Goal: Navigation & Orientation: Find specific page/section

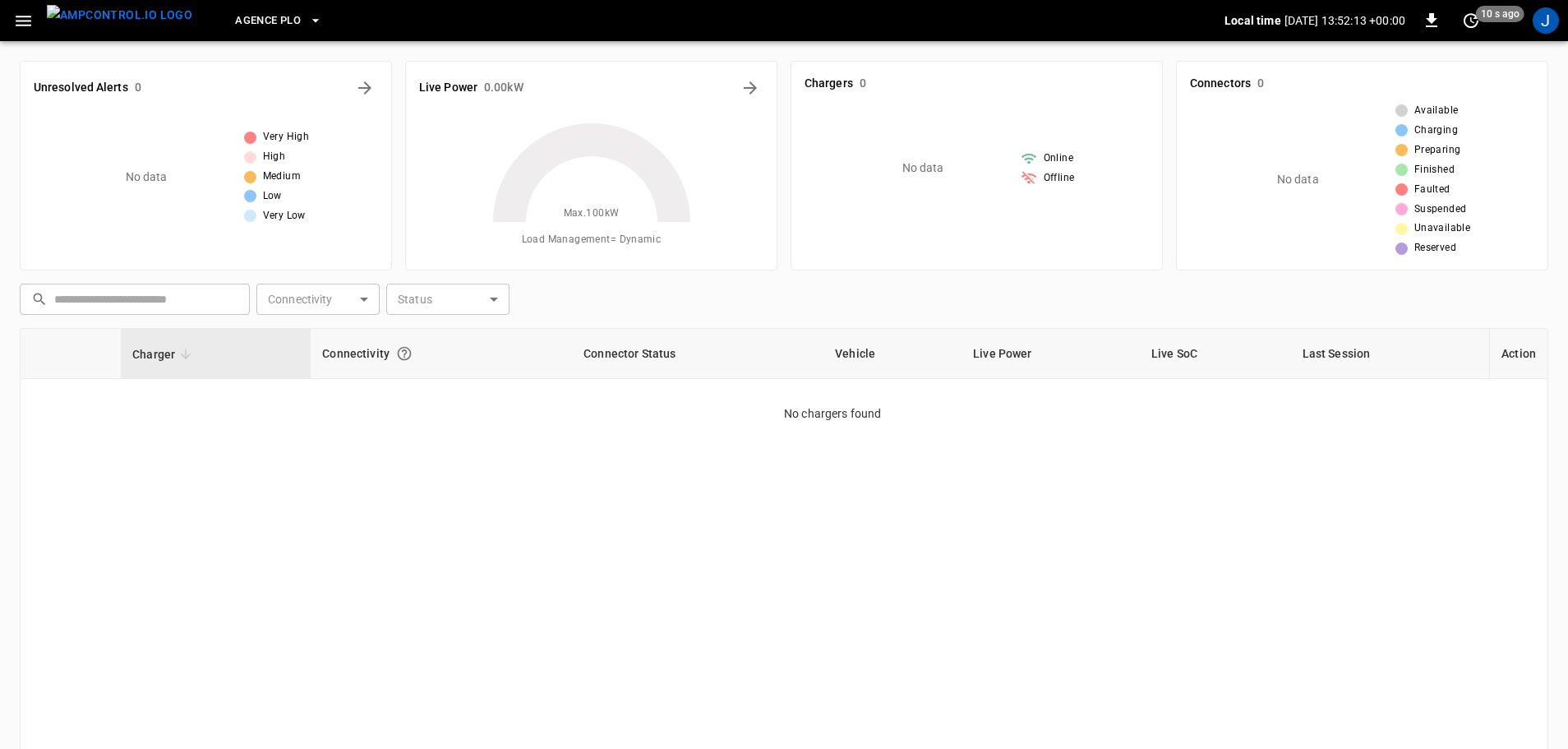
click at [260, 18] on span "Agence PLO" at bounding box center [267, 21] width 65 height 19
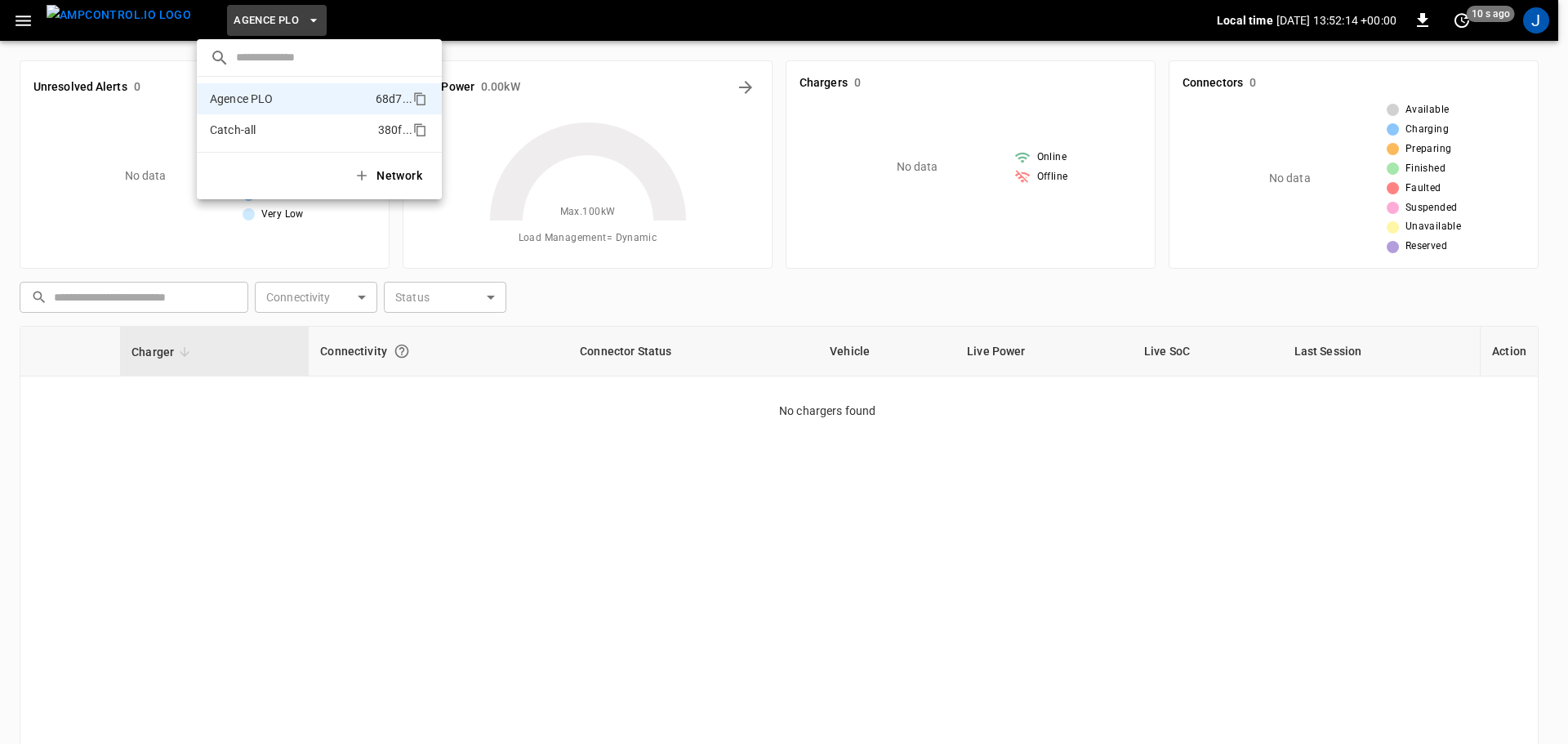
click at [266, 128] on p "Catch-all" at bounding box center [290, 130] width 162 height 16
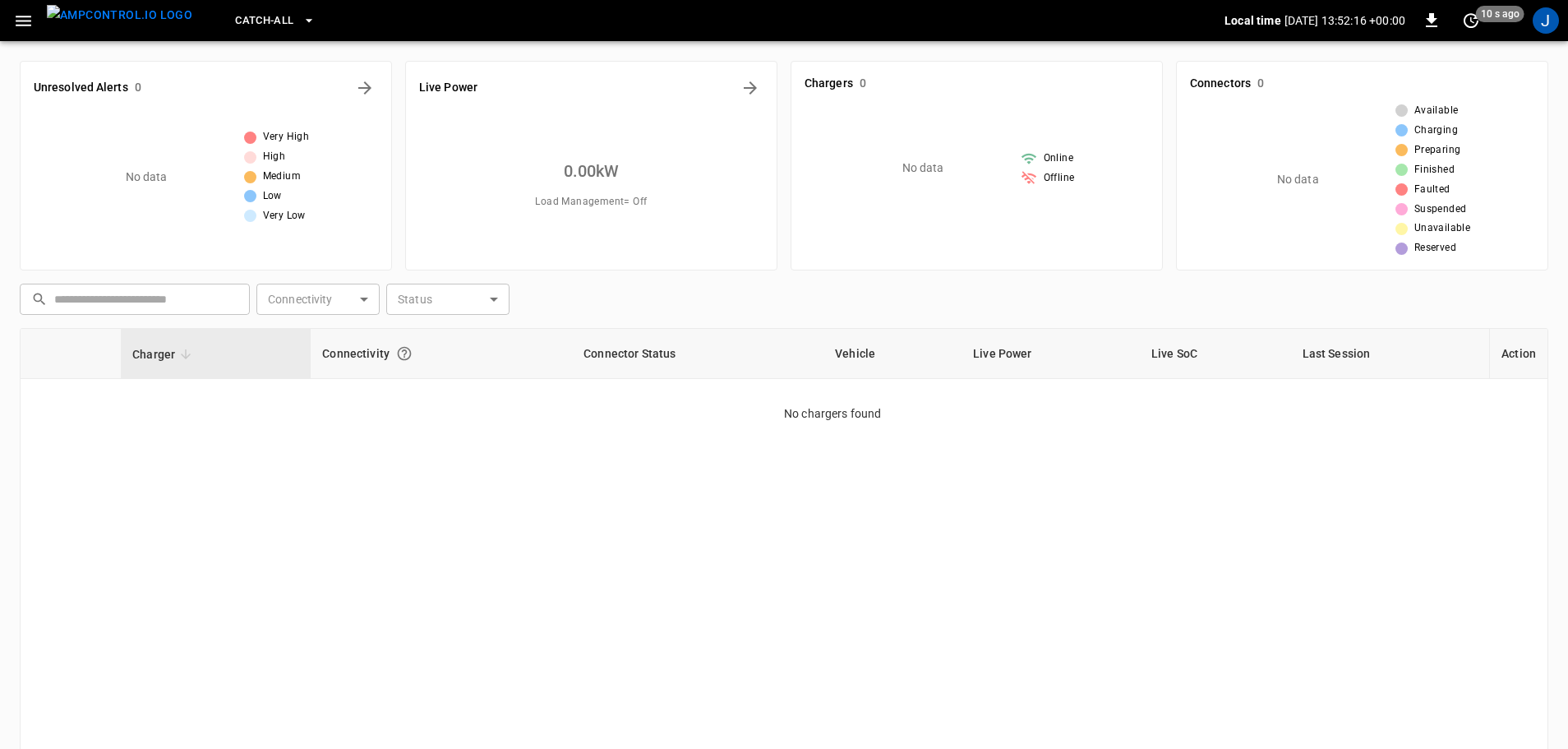
click at [252, 25] on span "Catch-all" at bounding box center [264, 21] width 59 height 19
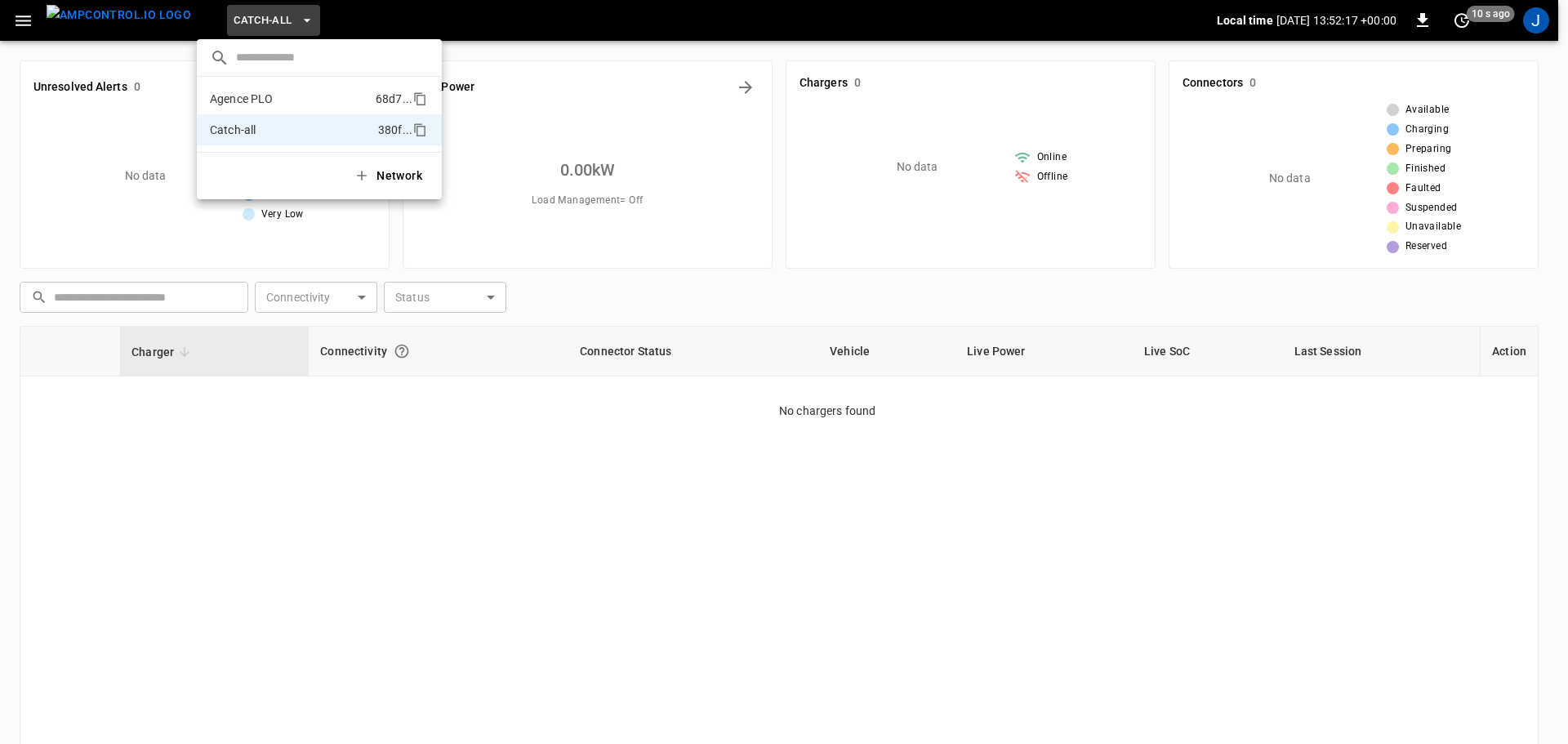
click at [256, 105] on p "Agence PLO" at bounding box center [289, 99] width 160 height 16
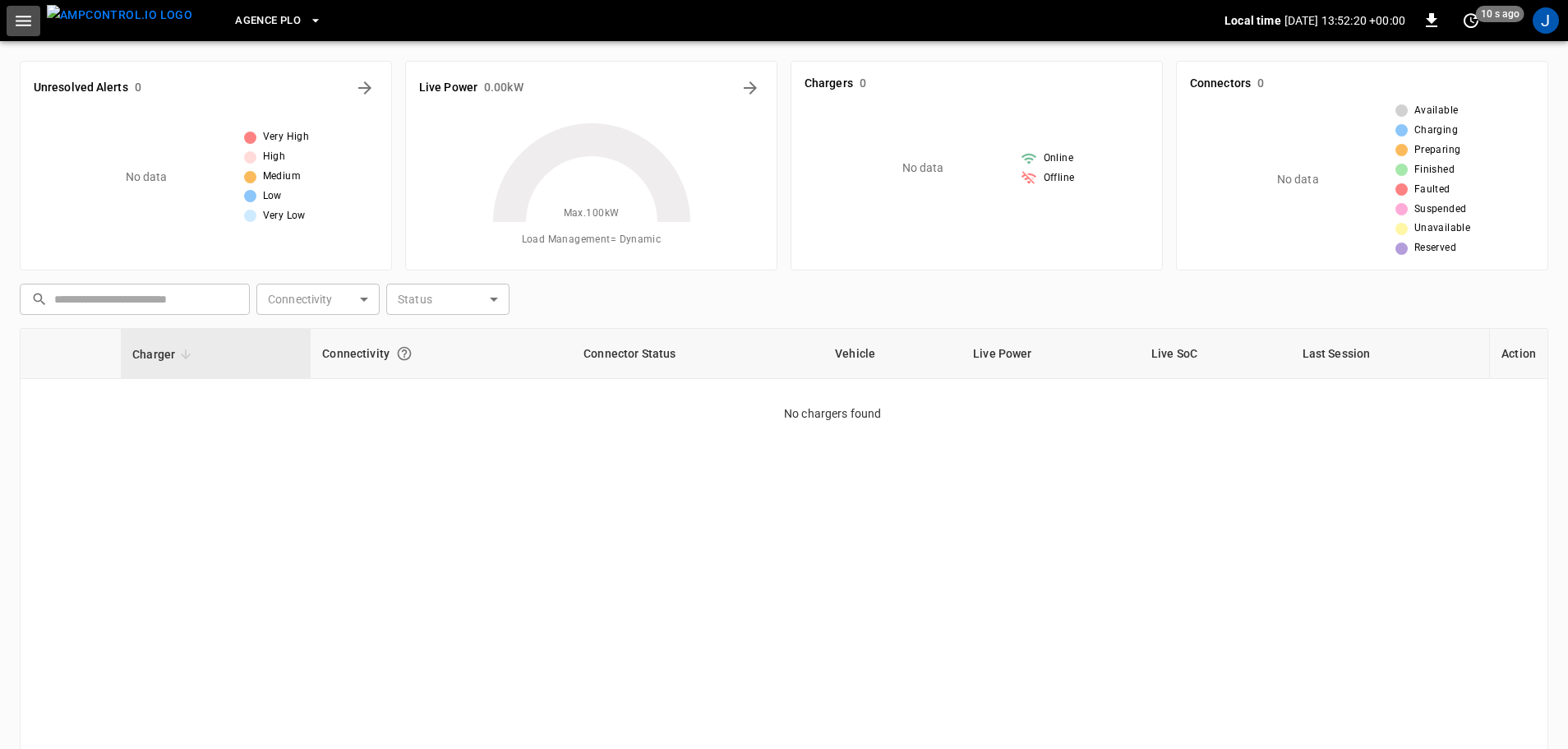
click at [35, 17] on button "button" at bounding box center [23, 21] width 34 height 31
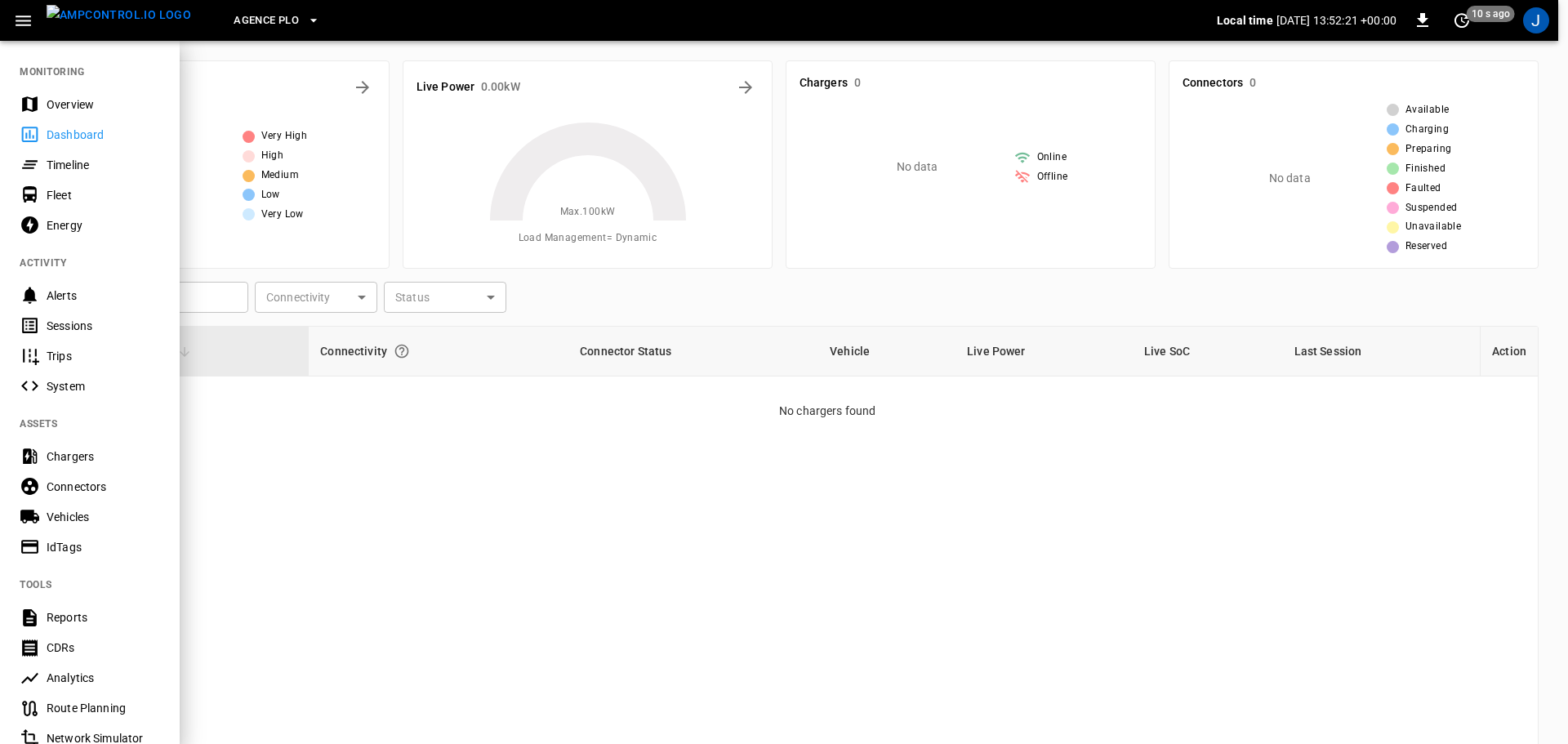
click at [98, 110] on div "Overview" at bounding box center [104, 104] width 113 height 16
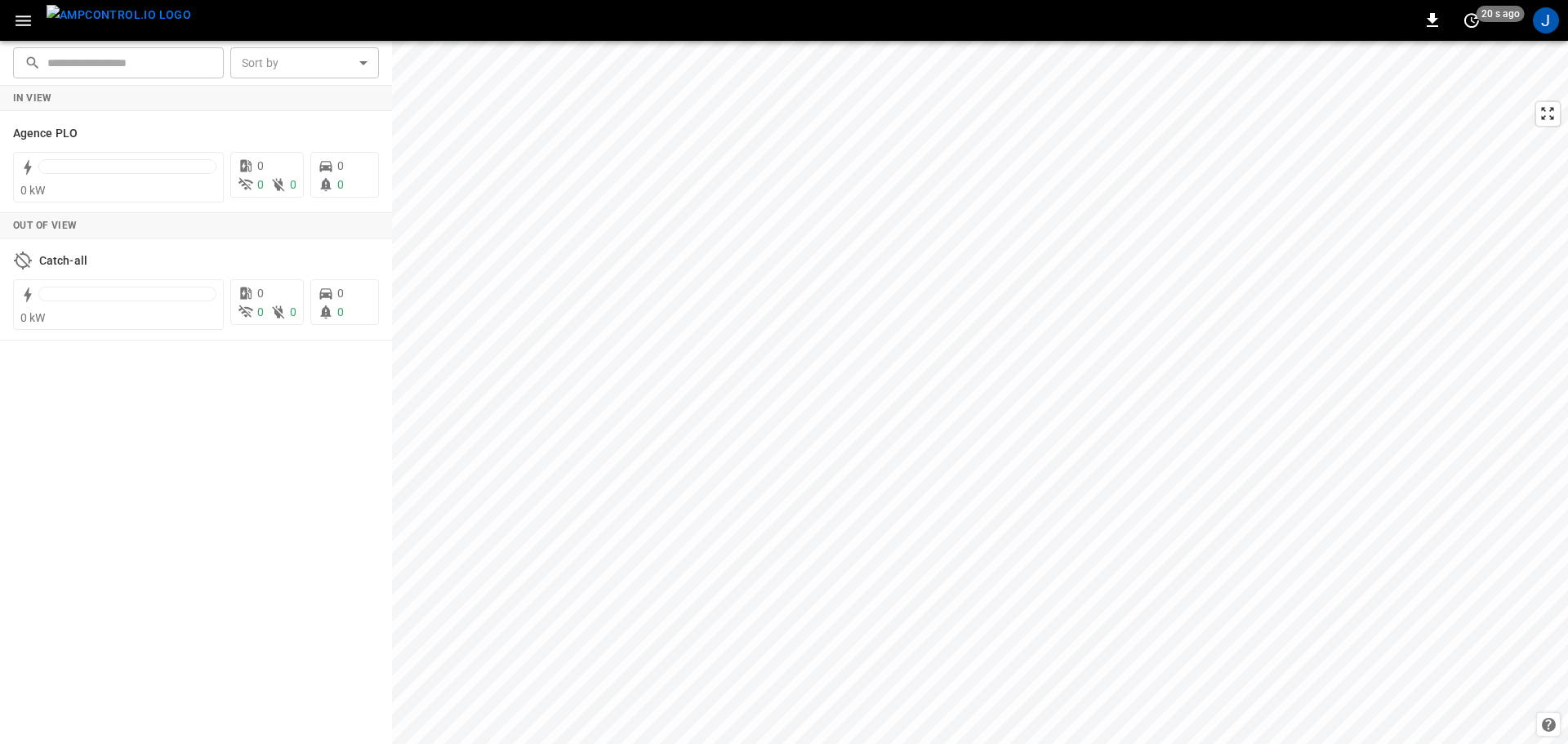
click at [35, 28] on button "button" at bounding box center [23, 21] width 34 height 30
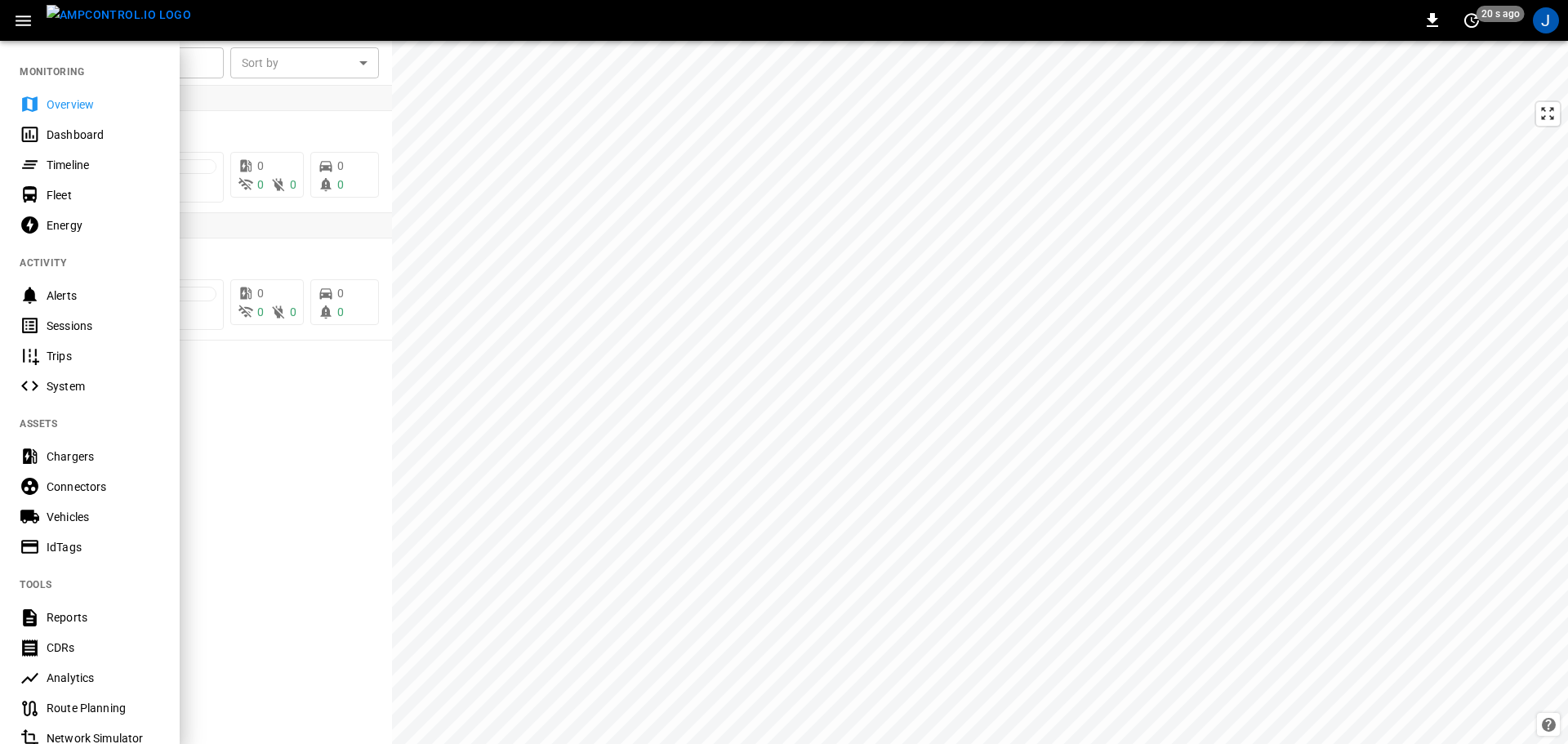
click at [96, 164] on div "Timeline" at bounding box center [104, 165] width 113 height 16
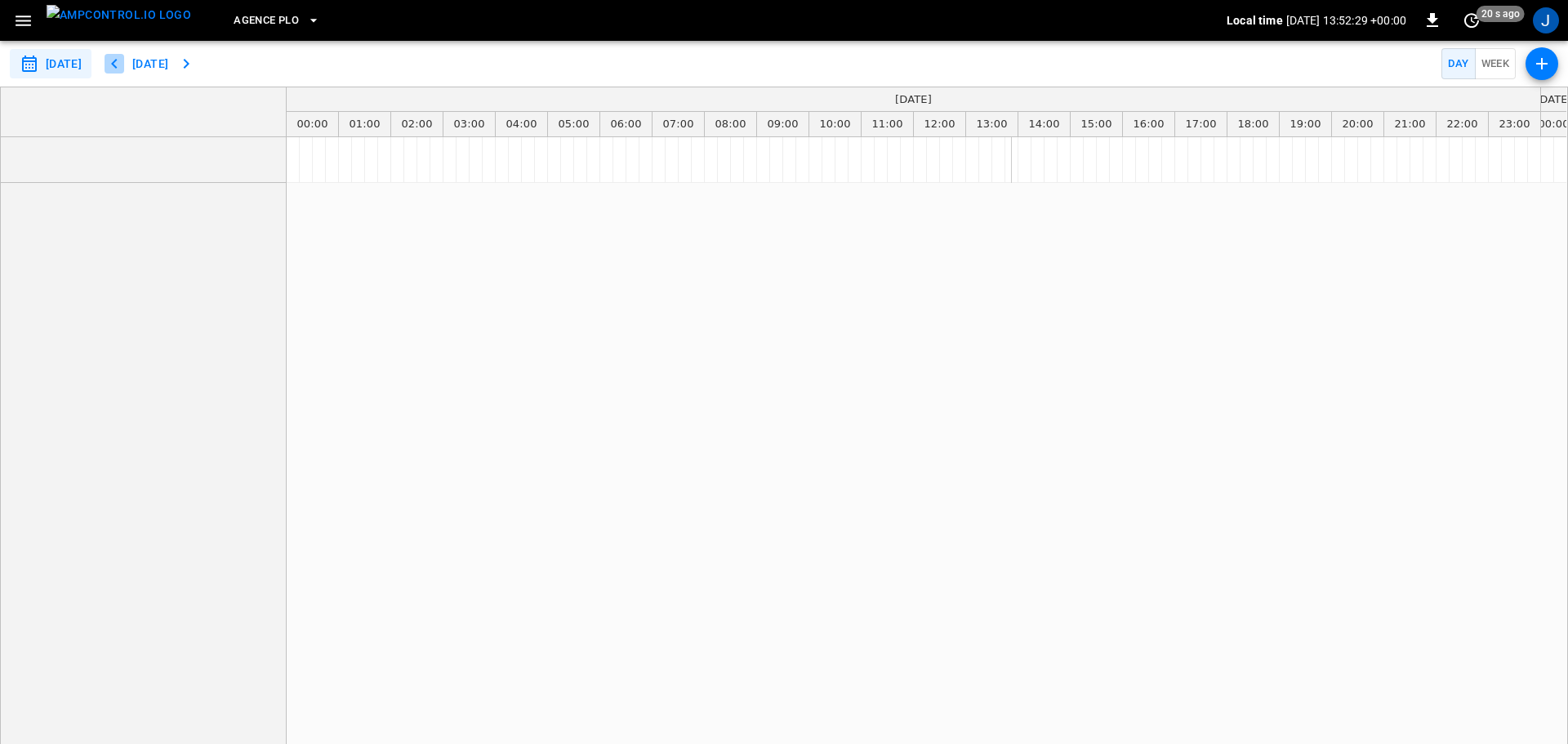
click at [124, 56] on icon "button" at bounding box center [114, 64] width 20 height 20
click at [117, 65] on icon "button" at bounding box center [113, 64] width 6 height 10
click at [124, 65] on icon "button" at bounding box center [114, 64] width 20 height 20
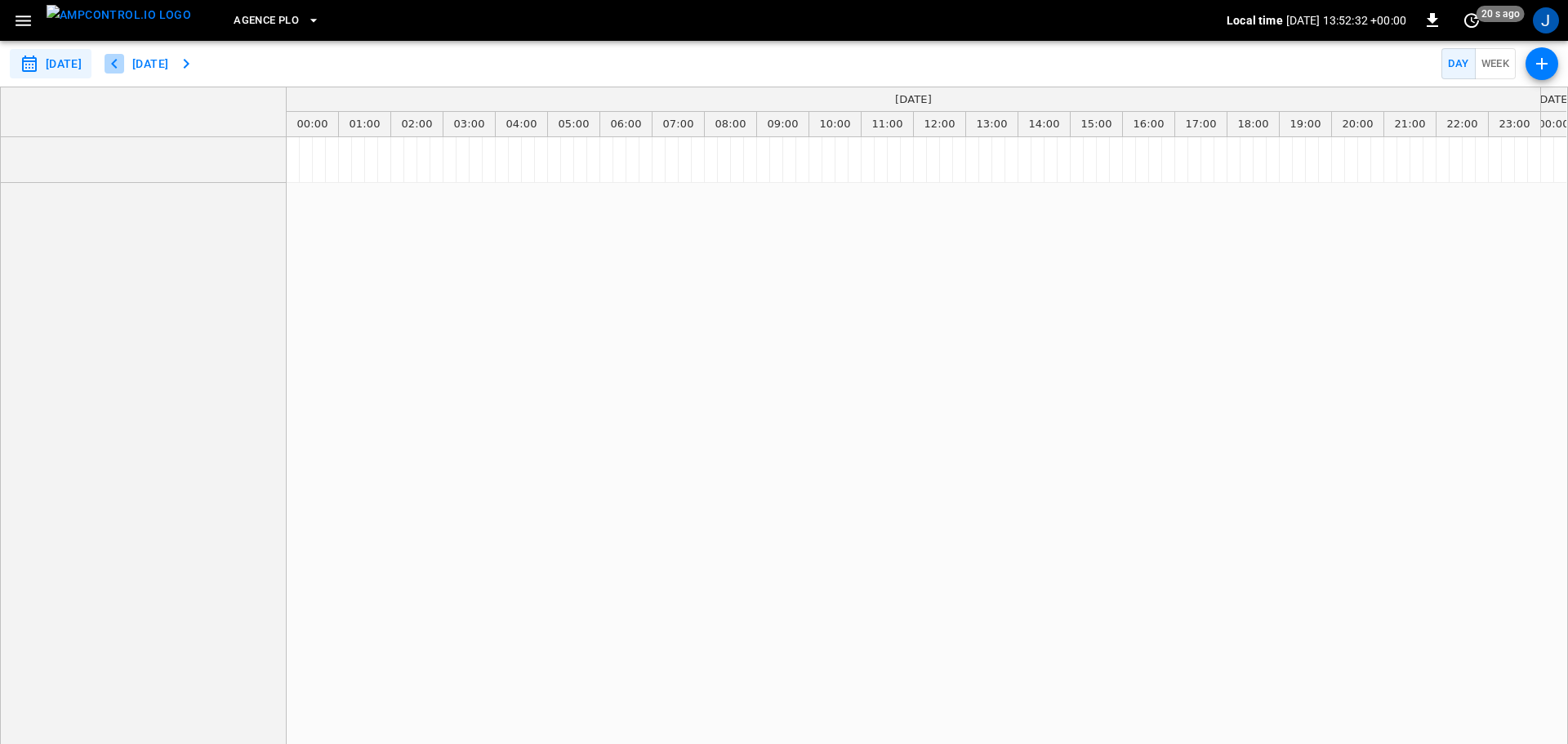
type input "**********"
click at [27, 27] on icon "button" at bounding box center [23, 21] width 21 height 21
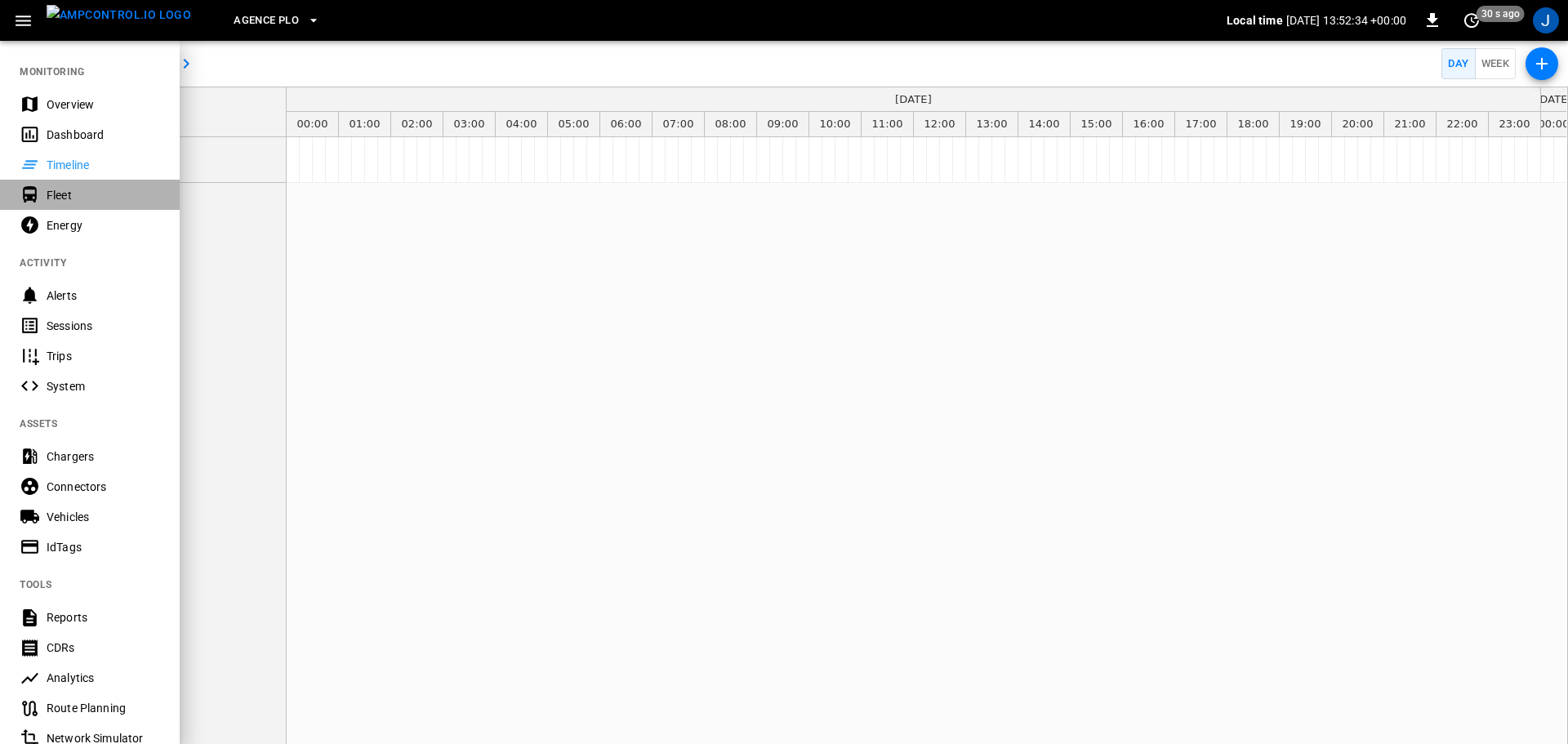
click at [53, 191] on div "Fleet" at bounding box center [104, 195] width 113 height 16
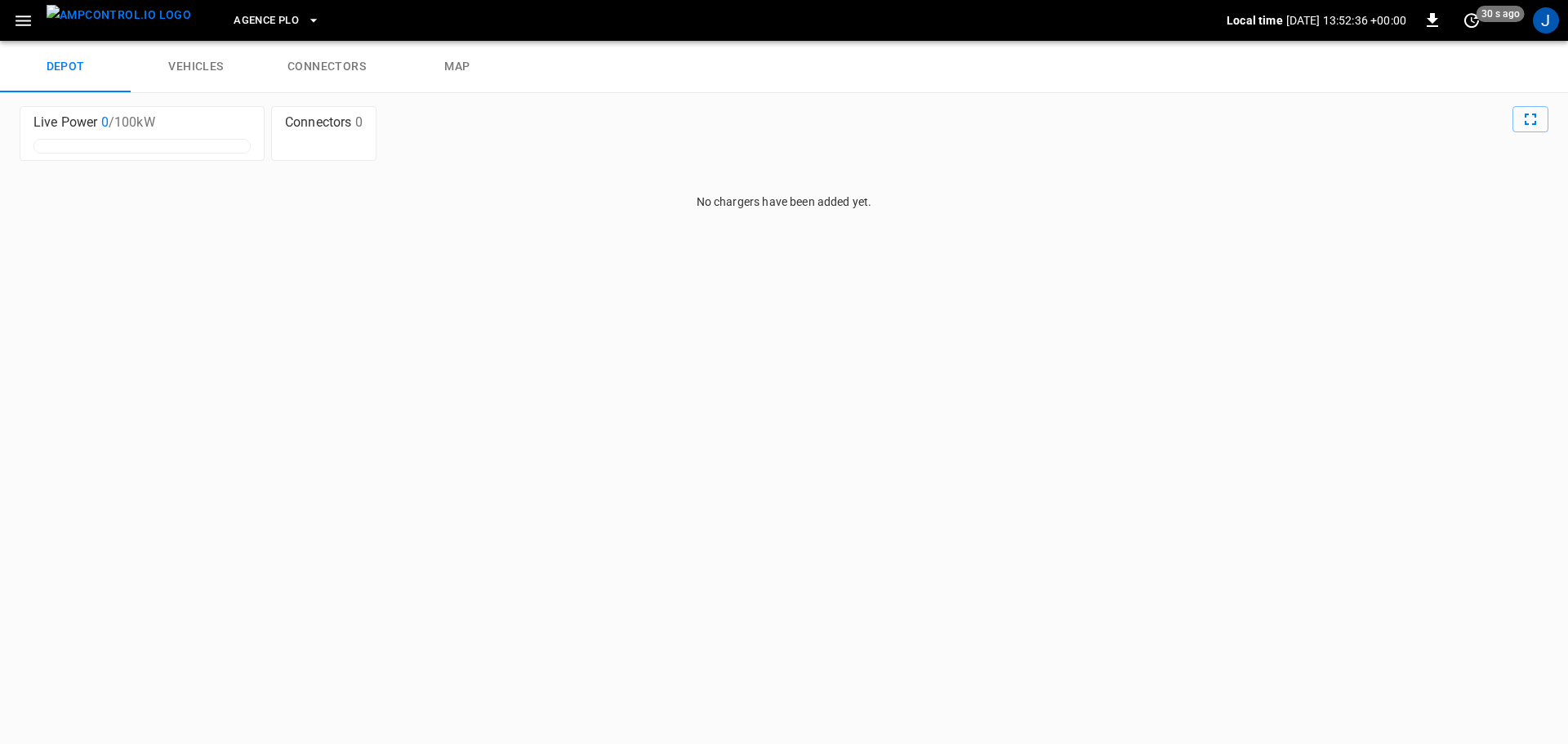
click at [25, 19] on icon "button" at bounding box center [23, 21] width 21 height 21
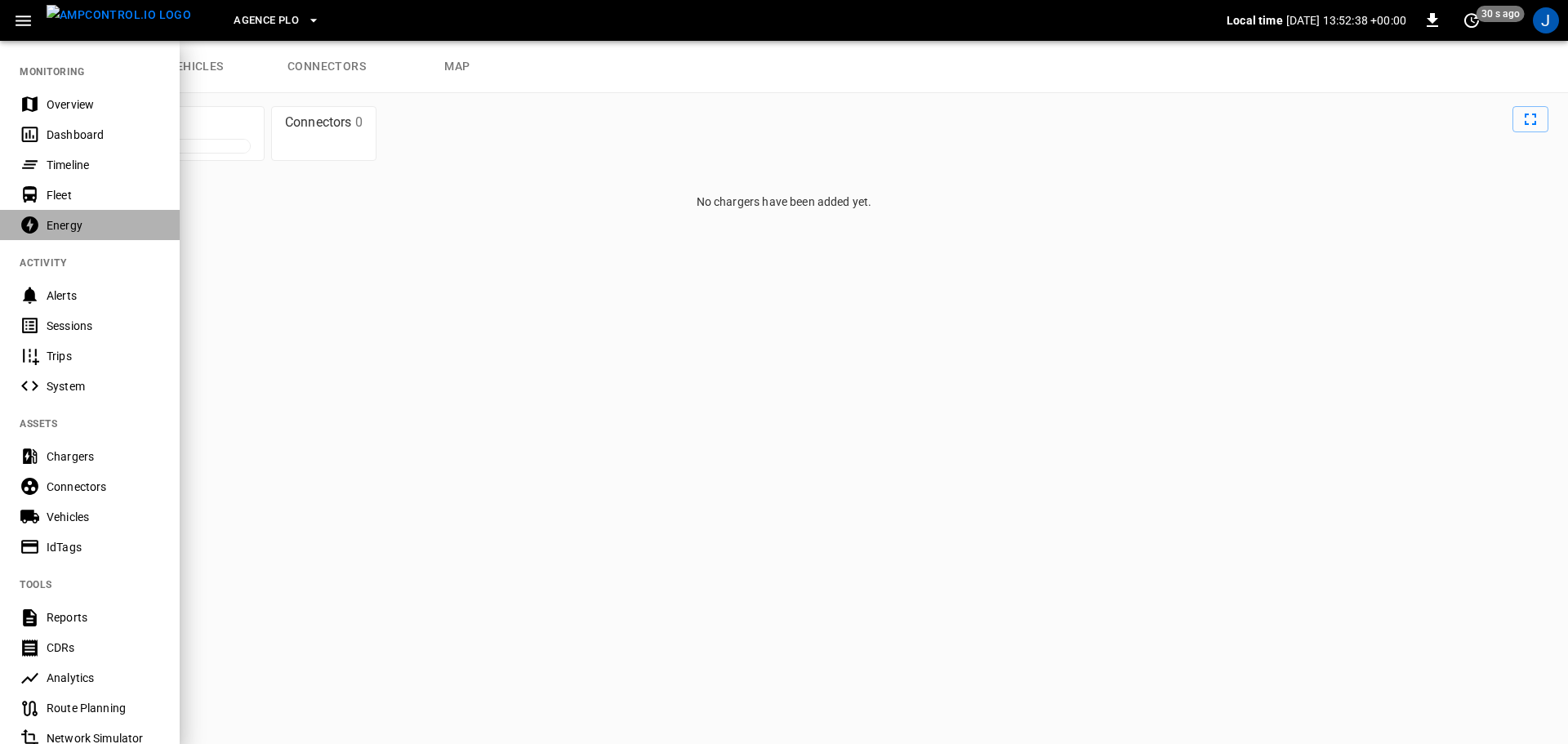
click at [67, 221] on div "Energy" at bounding box center [104, 225] width 113 height 16
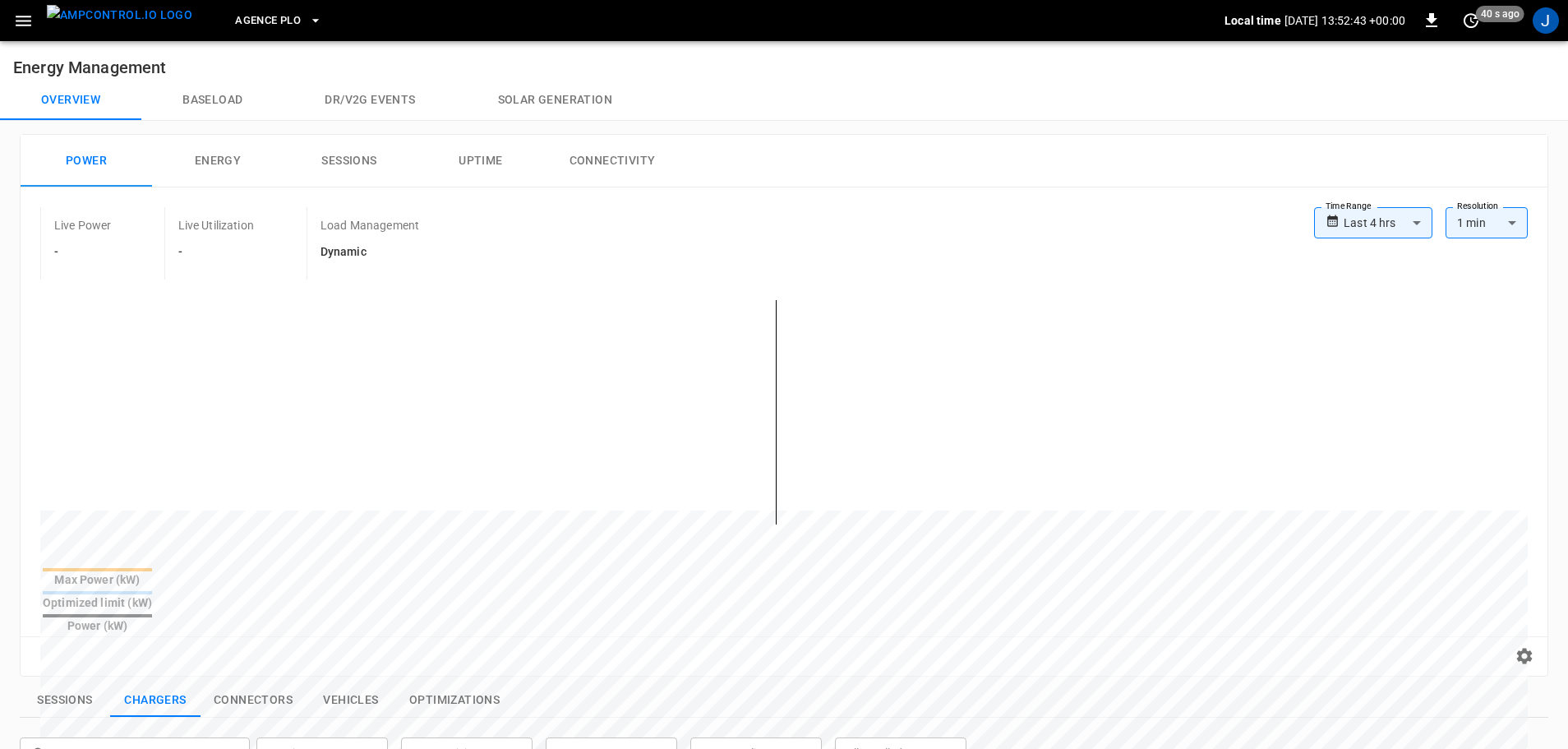
click at [29, 26] on icon "button" at bounding box center [23, 21] width 16 height 11
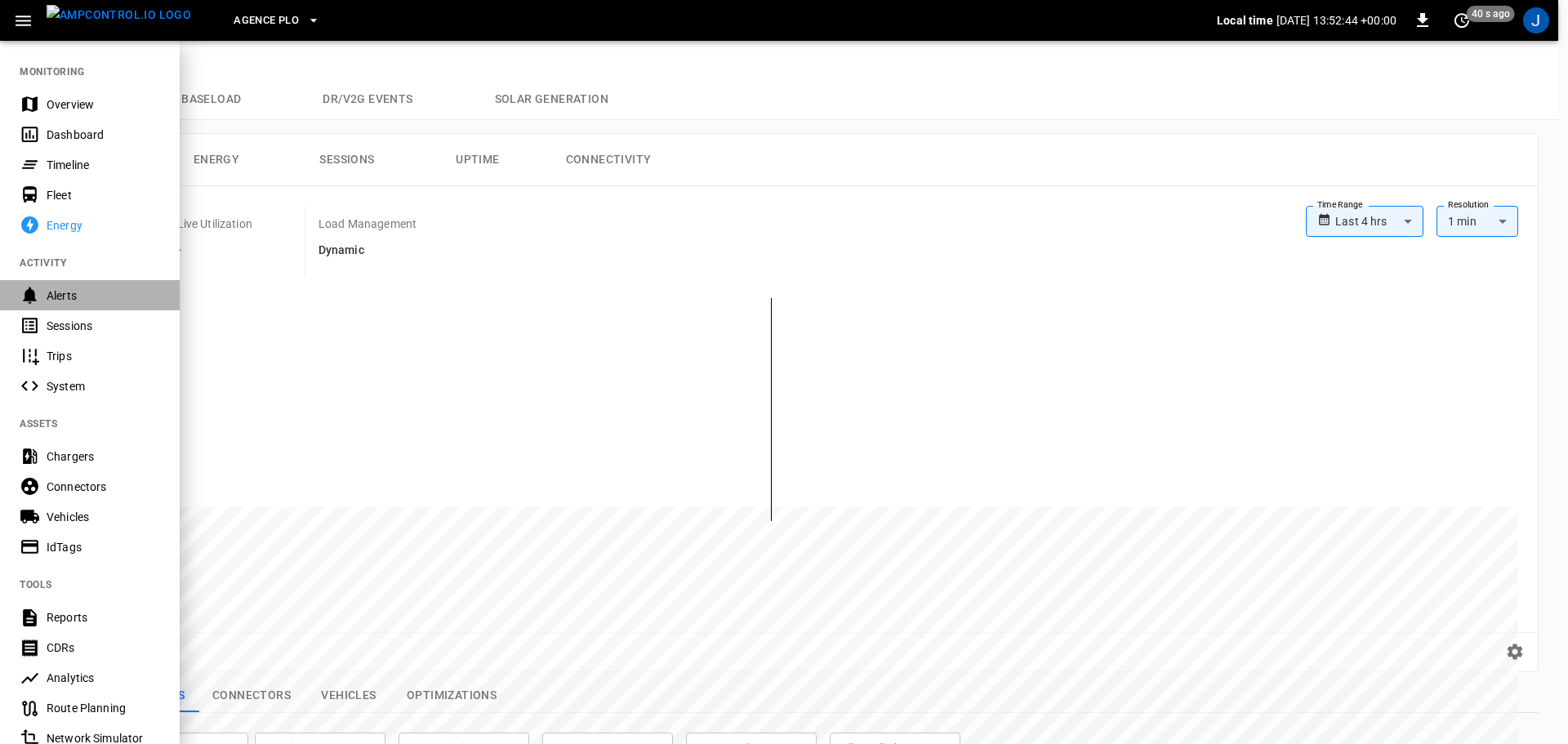
click at [57, 284] on div "Alerts" at bounding box center [90, 295] width 179 height 30
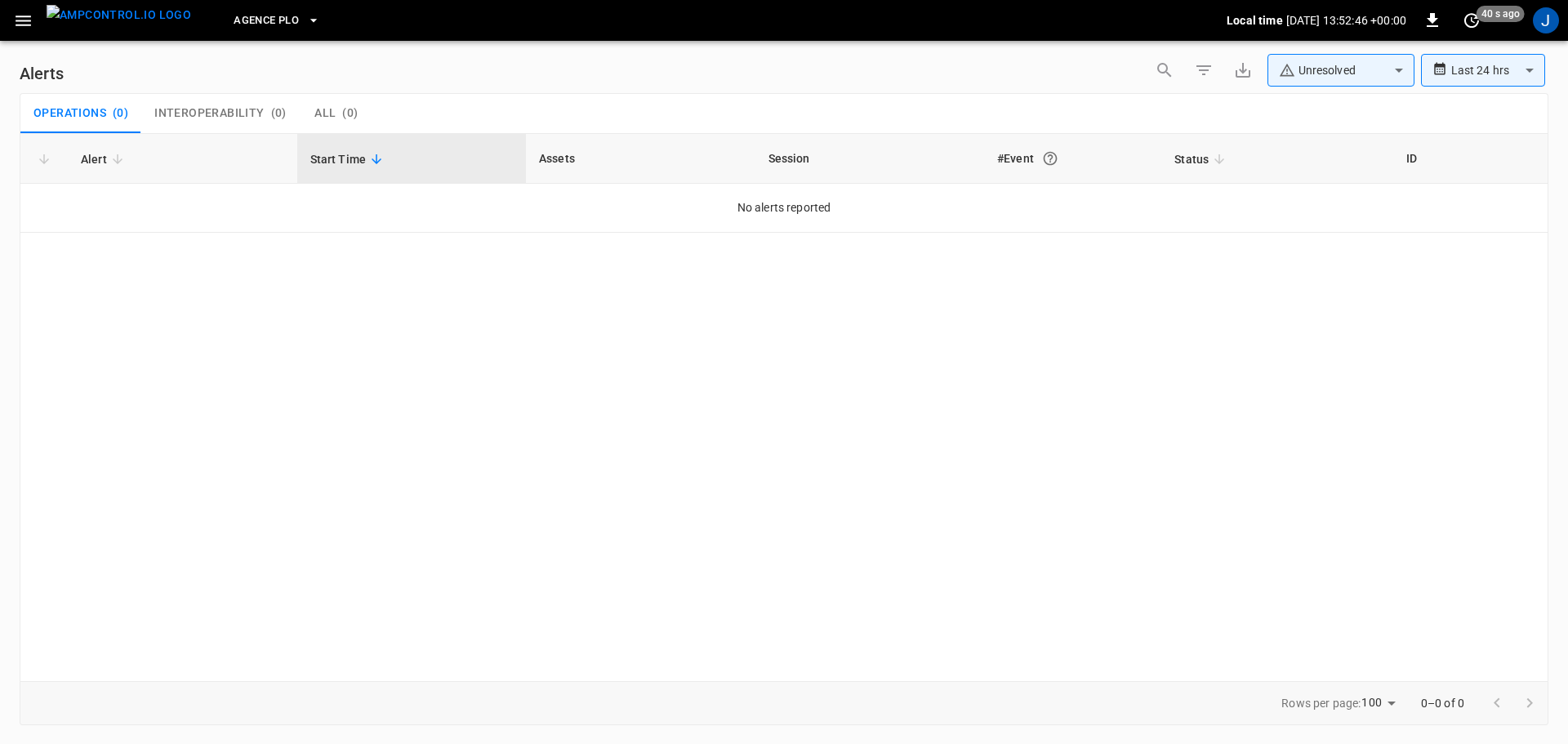
click at [28, 30] on icon "button" at bounding box center [23, 21] width 21 height 21
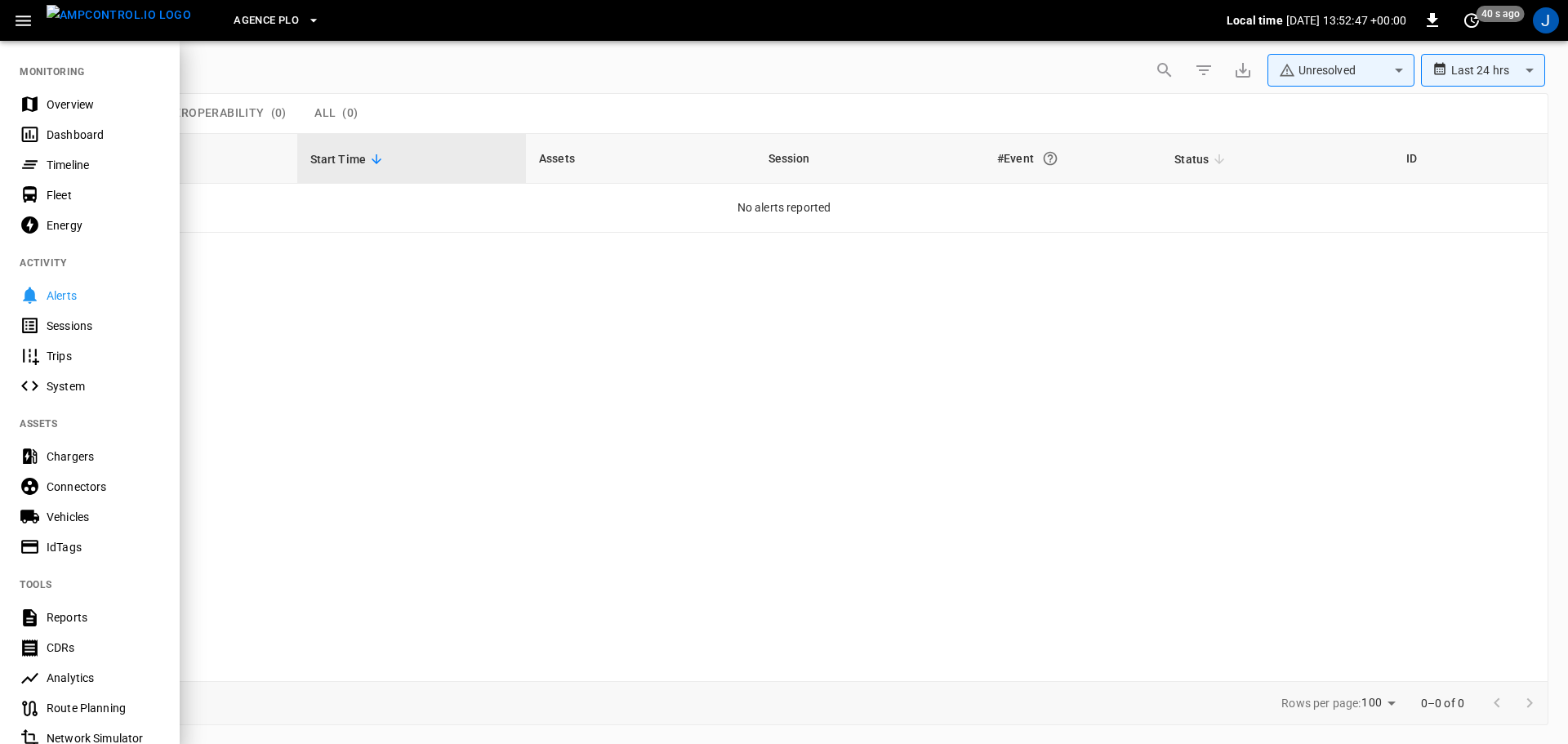
click at [69, 329] on div "Sessions" at bounding box center [104, 326] width 113 height 16
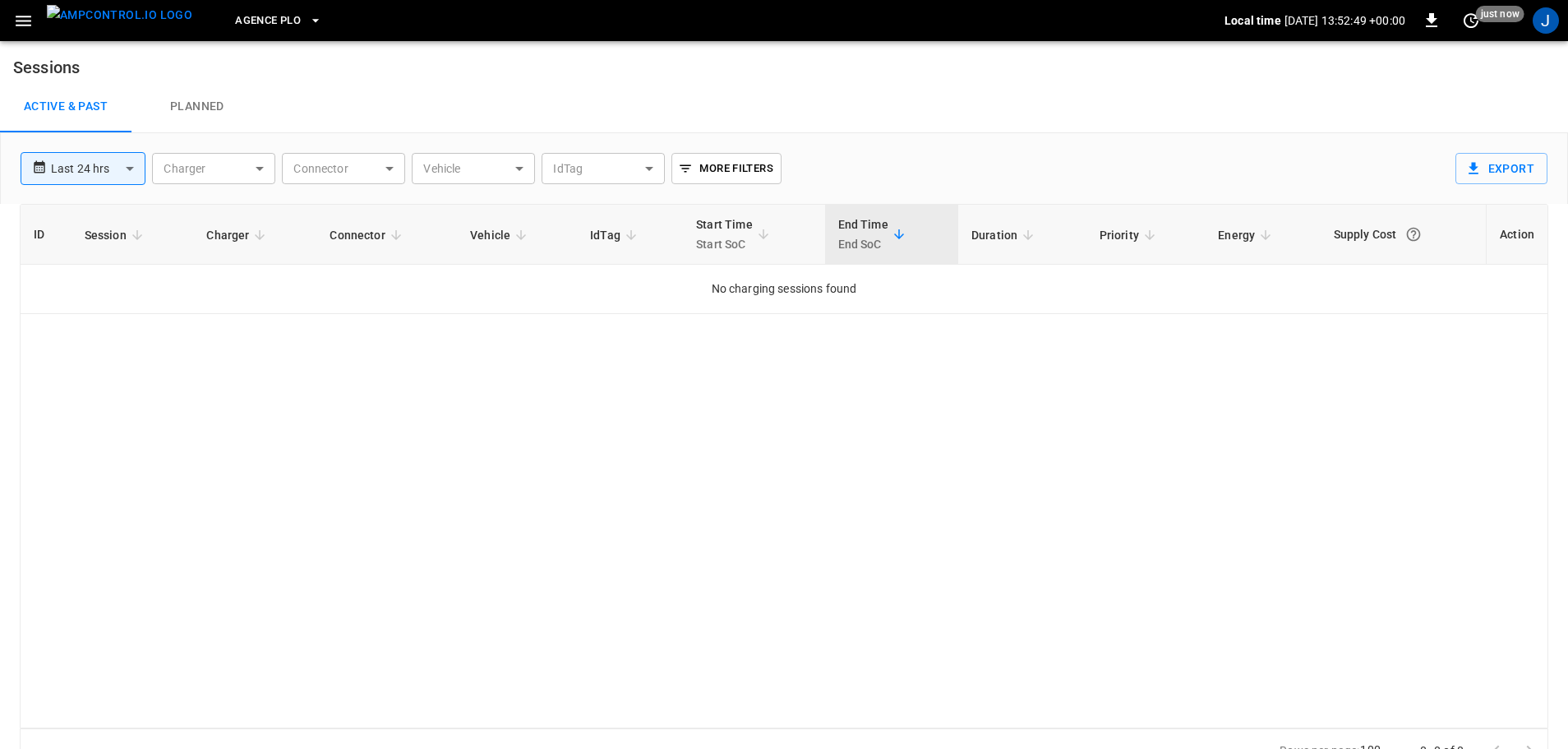
click at [16, 13] on icon "button" at bounding box center [23, 21] width 21 height 21
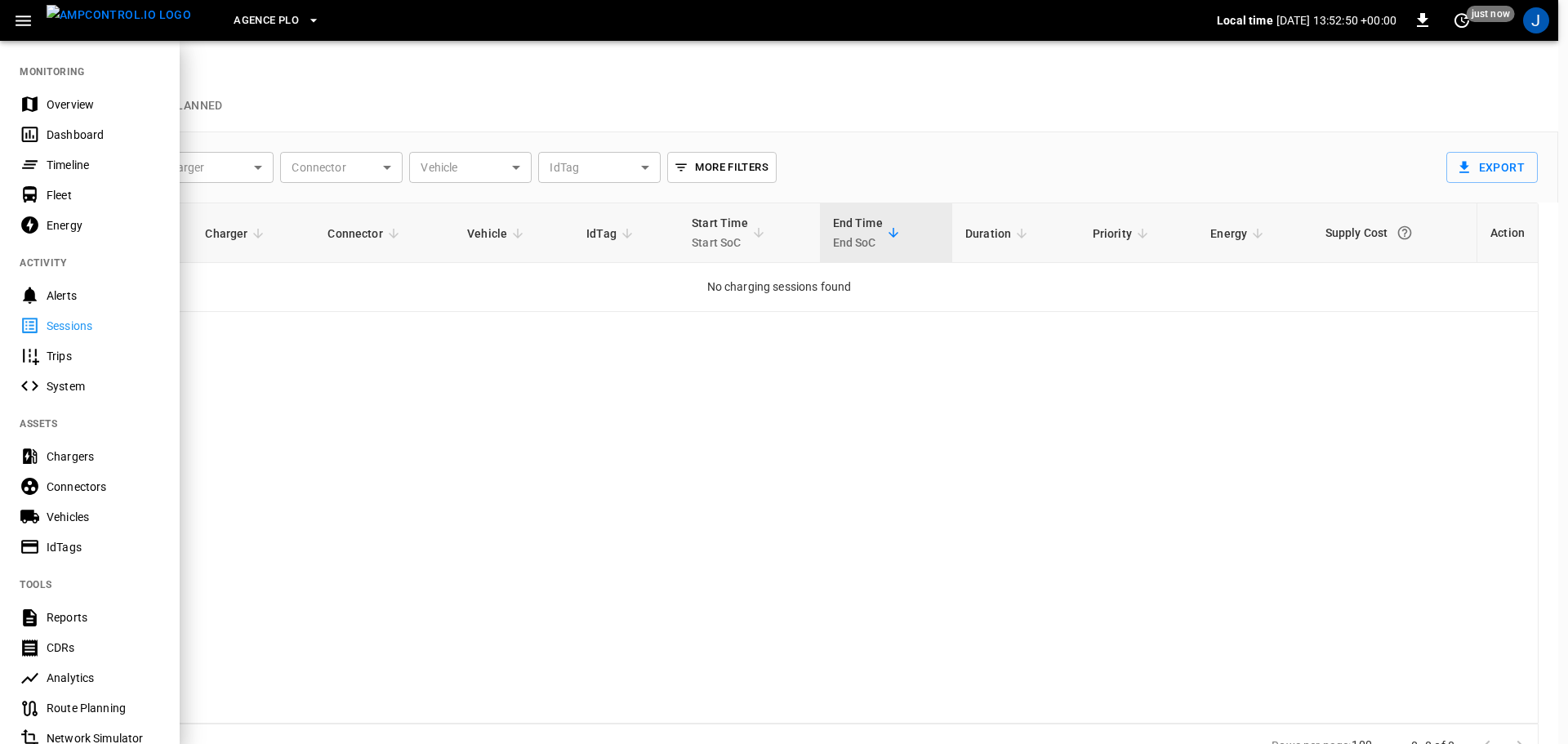
click at [84, 352] on div "Trips" at bounding box center [104, 356] width 113 height 16
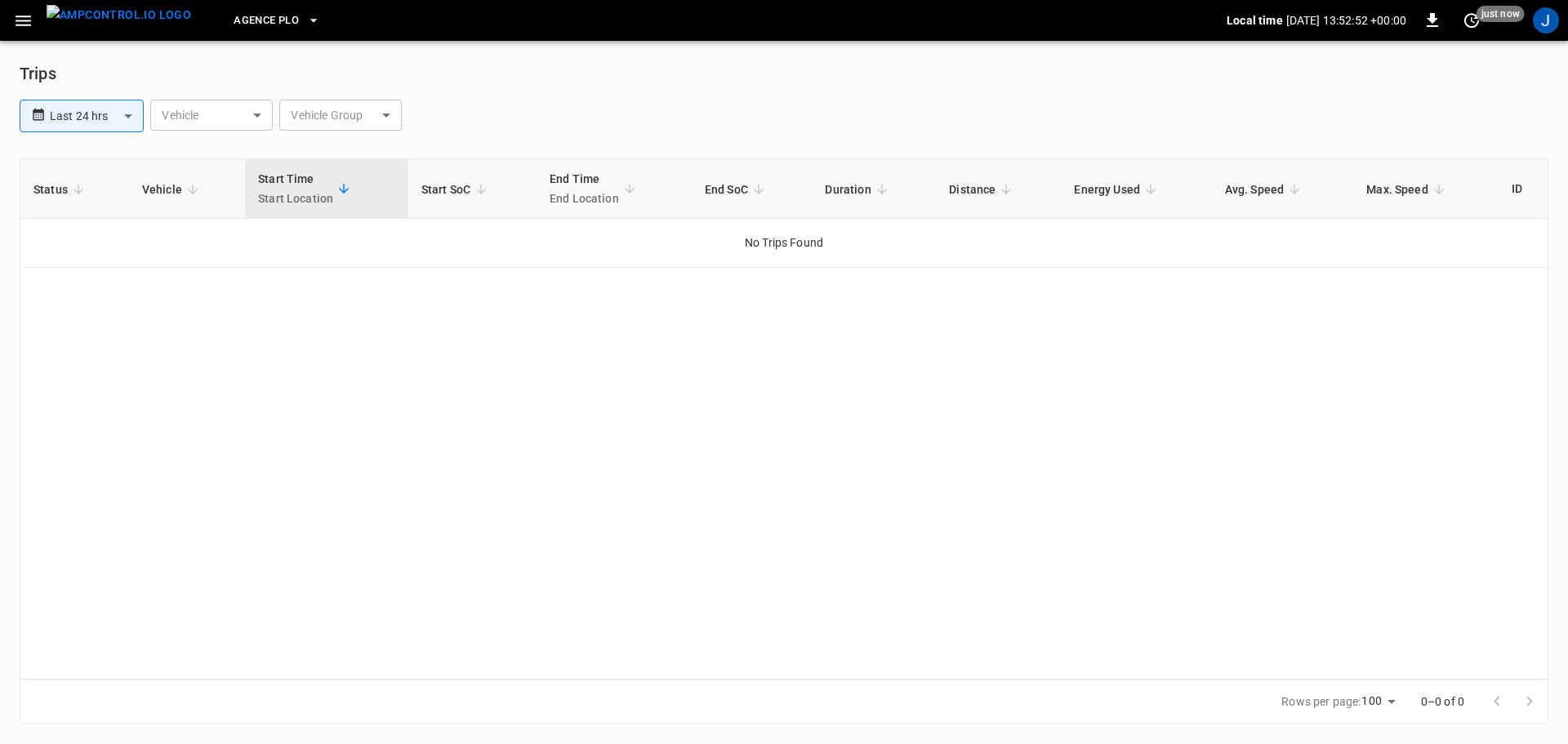
click at [29, 26] on icon "button" at bounding box center [23, 21] width 21 height 21
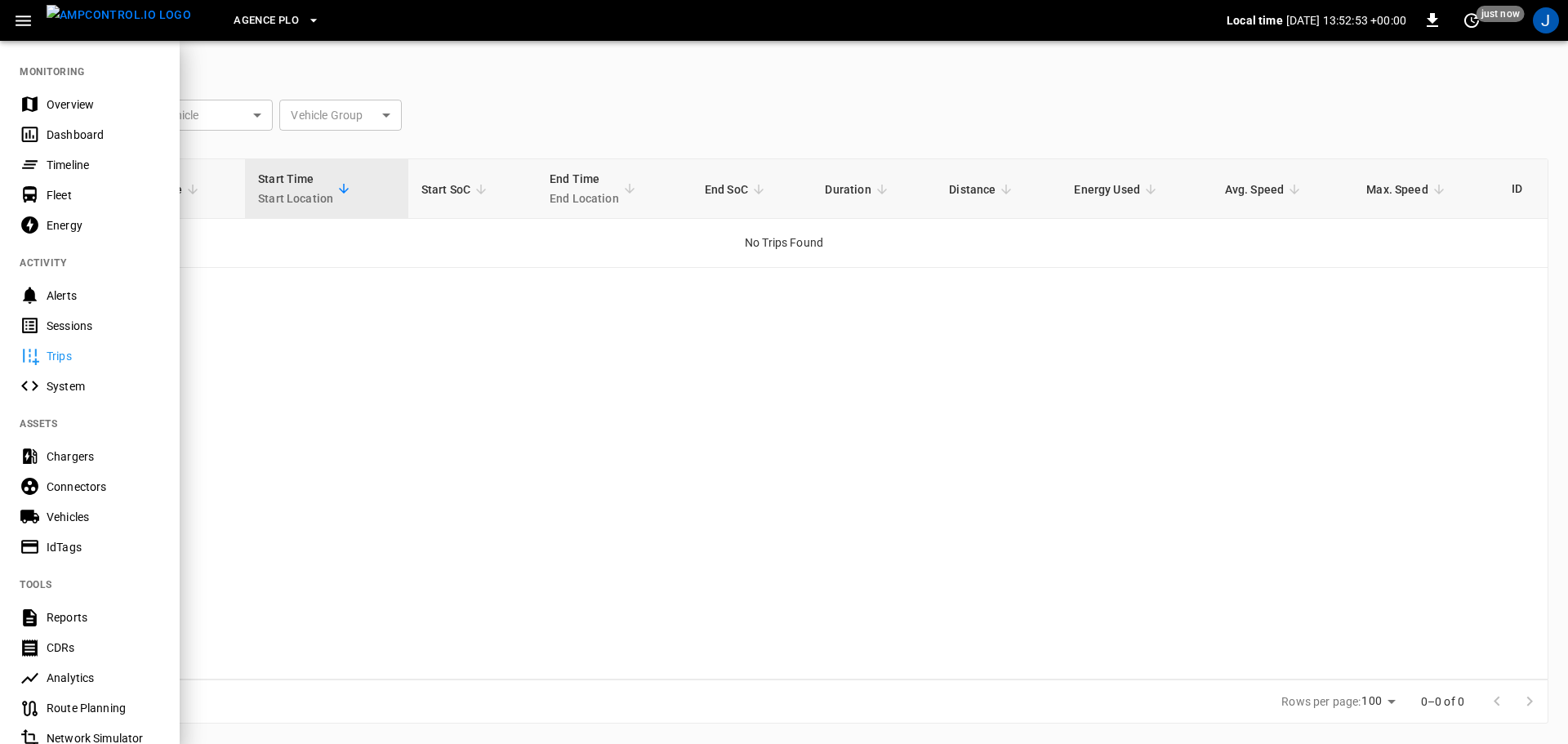
click at [76, 386] on div "System" at bounding box center [104, 386] width 113 height 16
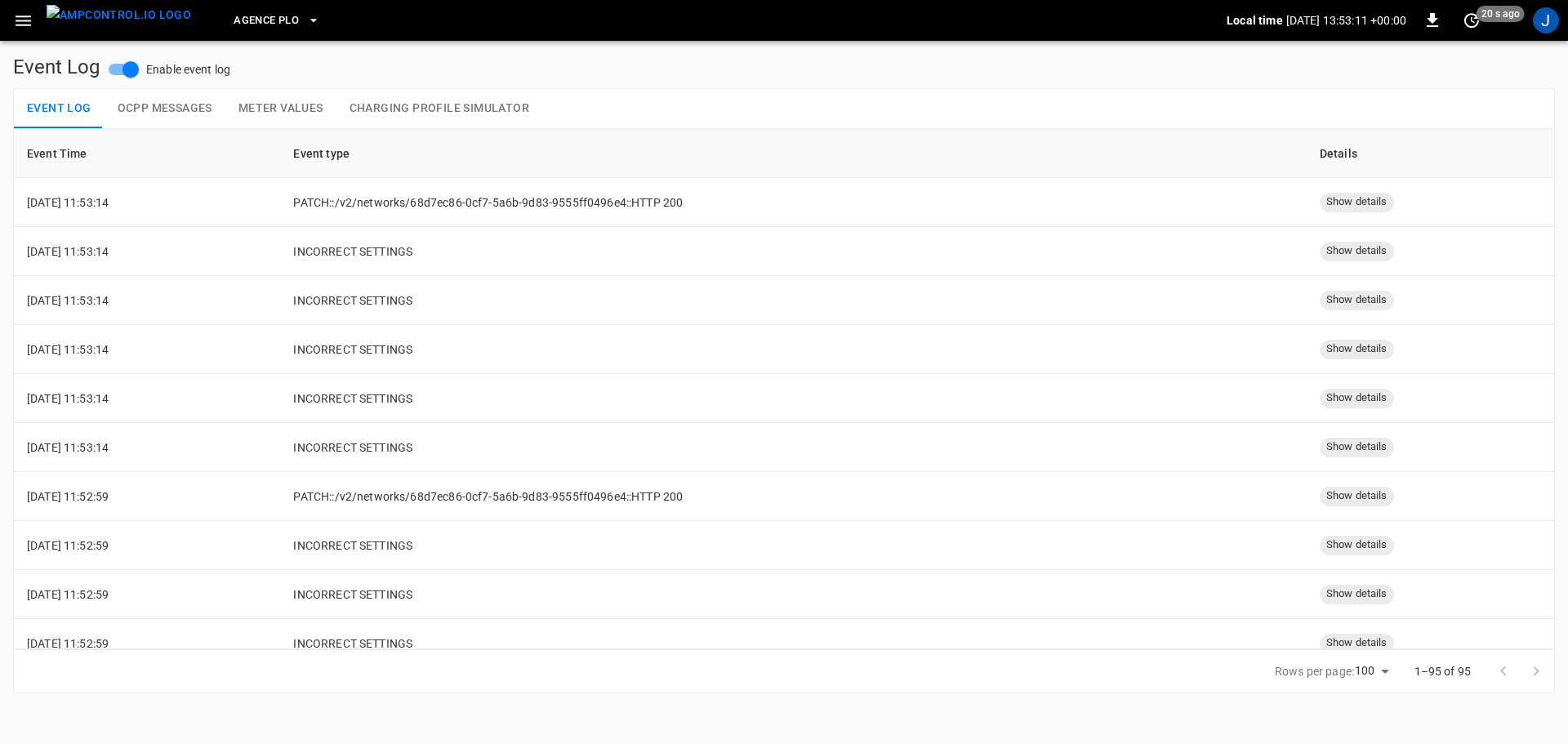
click at [49, 95] on button "Event Log" at bounding box center [59, 109] width 90 height 39
click at [126, 95] on button "OCPP Messages" at bounding box center [164, 109] width 121 height 39
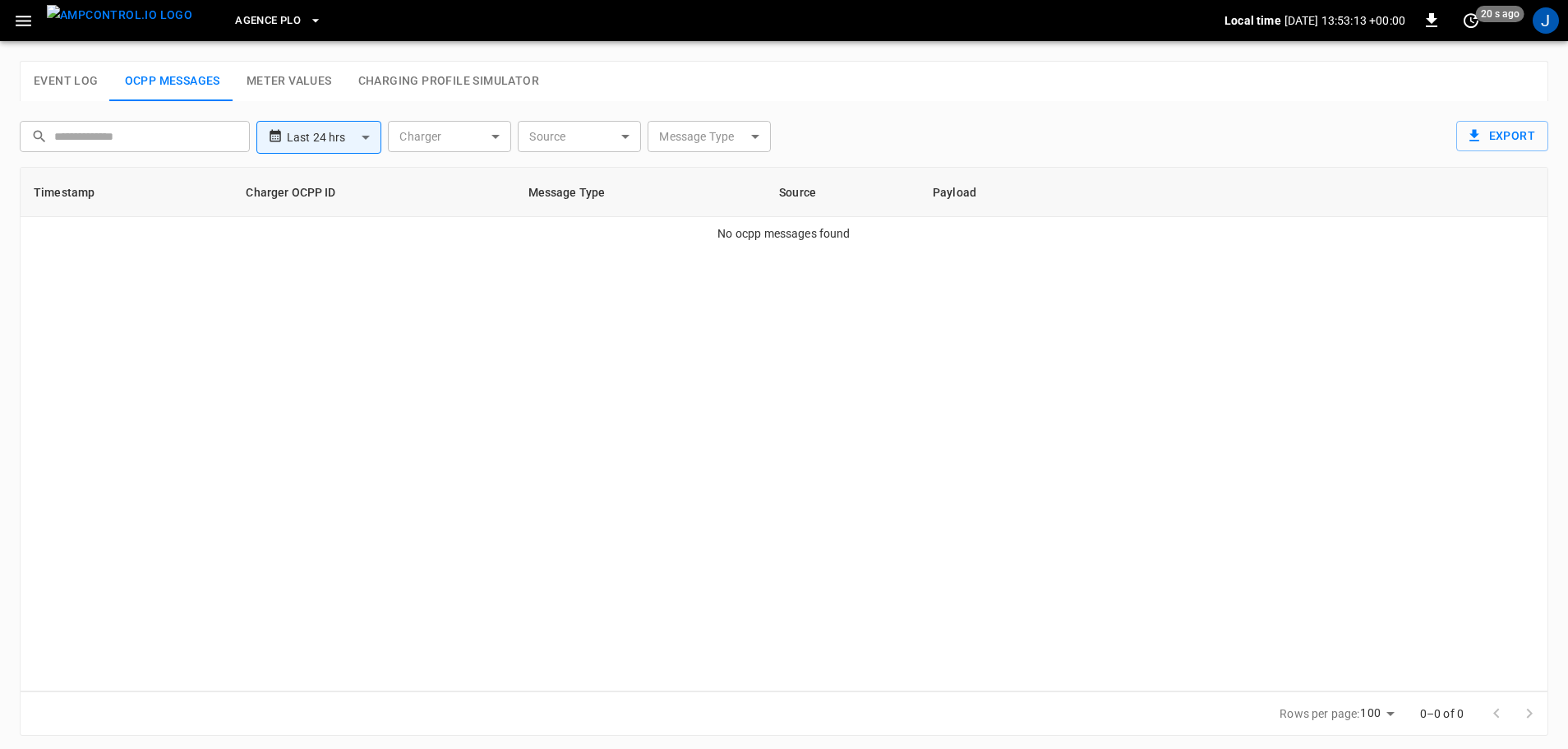
click at [318, 75] on button "Meter Values" at bounding box center [289, 81] width 112 height 40
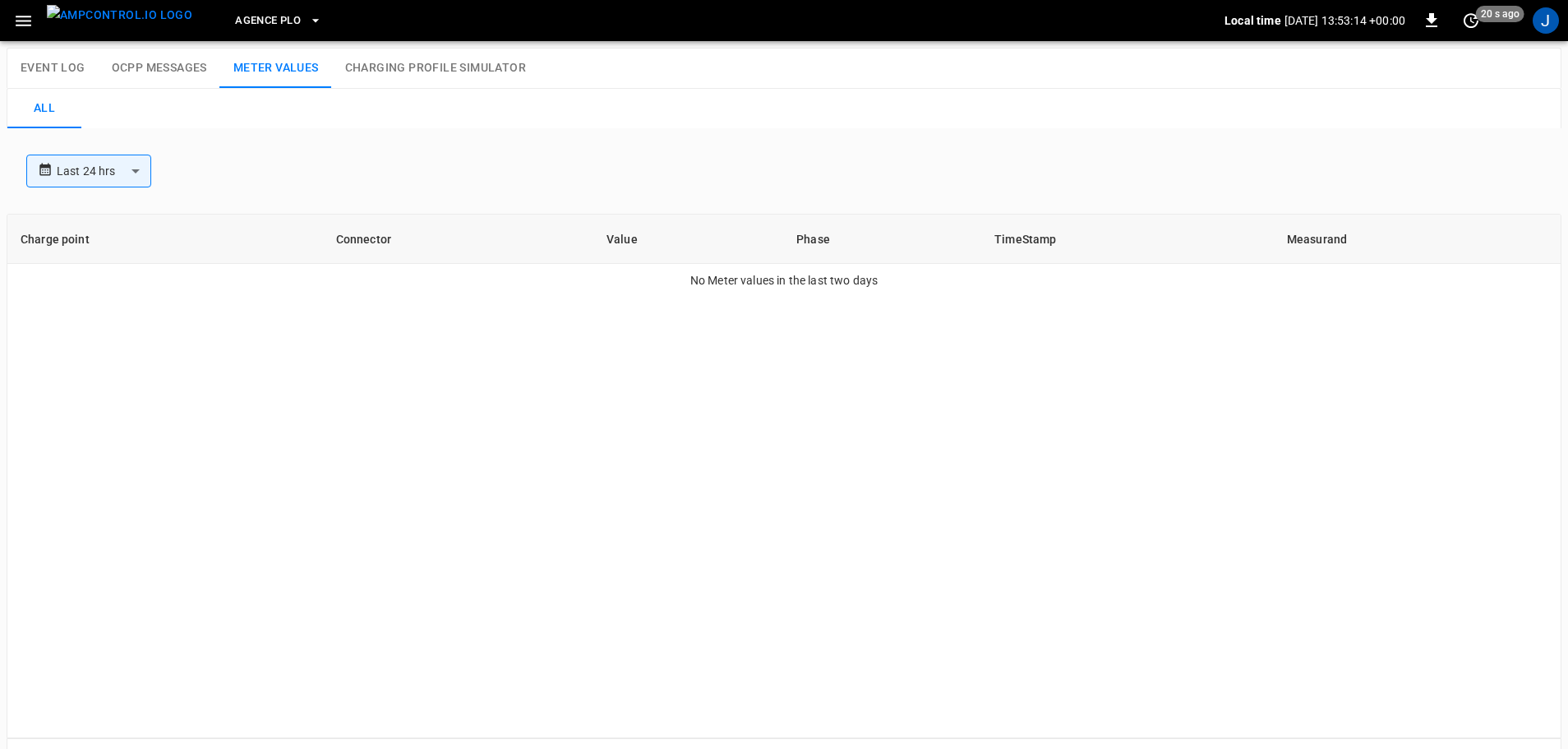
click at [412, 70] on button "Charging Profile Simulator" at bounding box center [435, 69] width 207 height 40
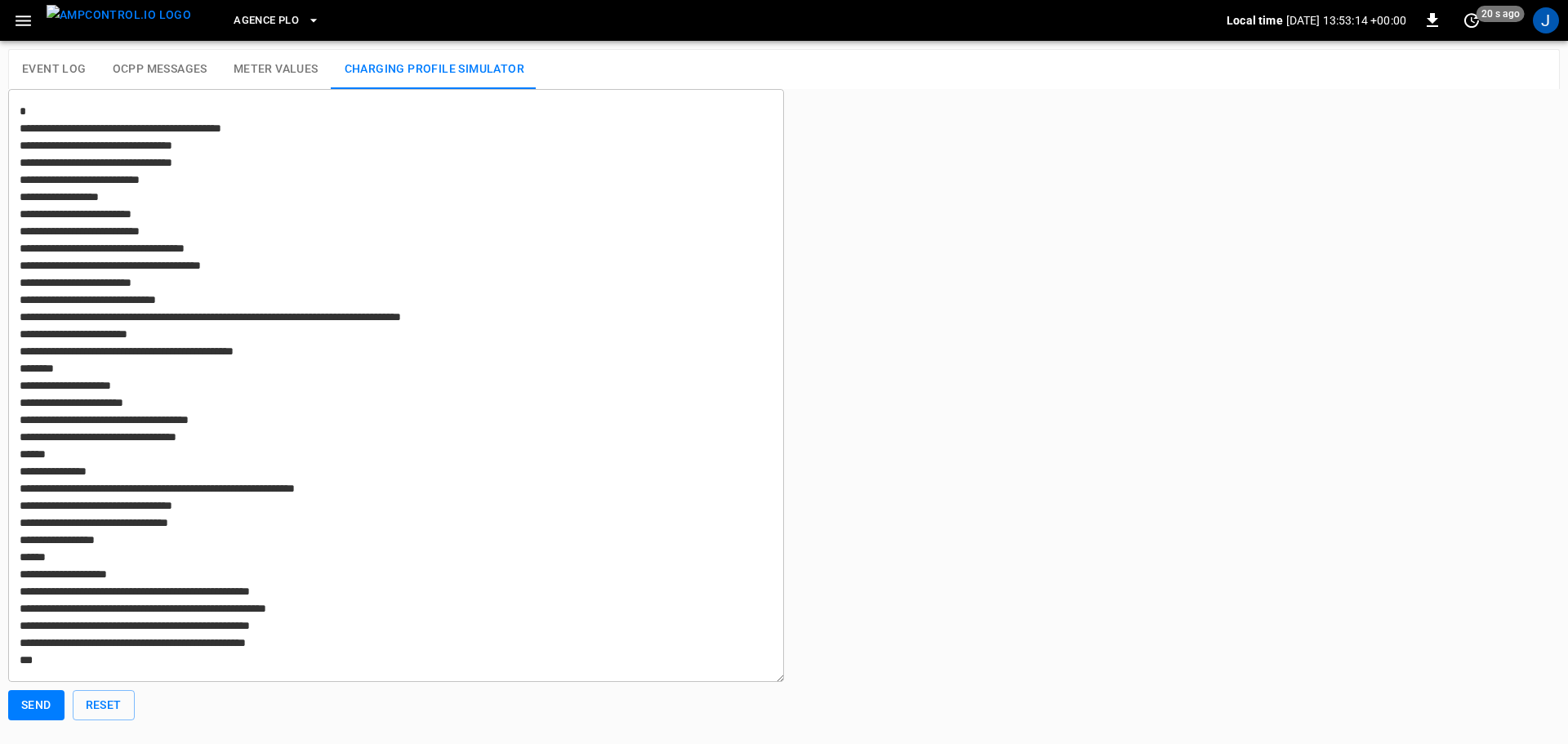
type textarea "**********"
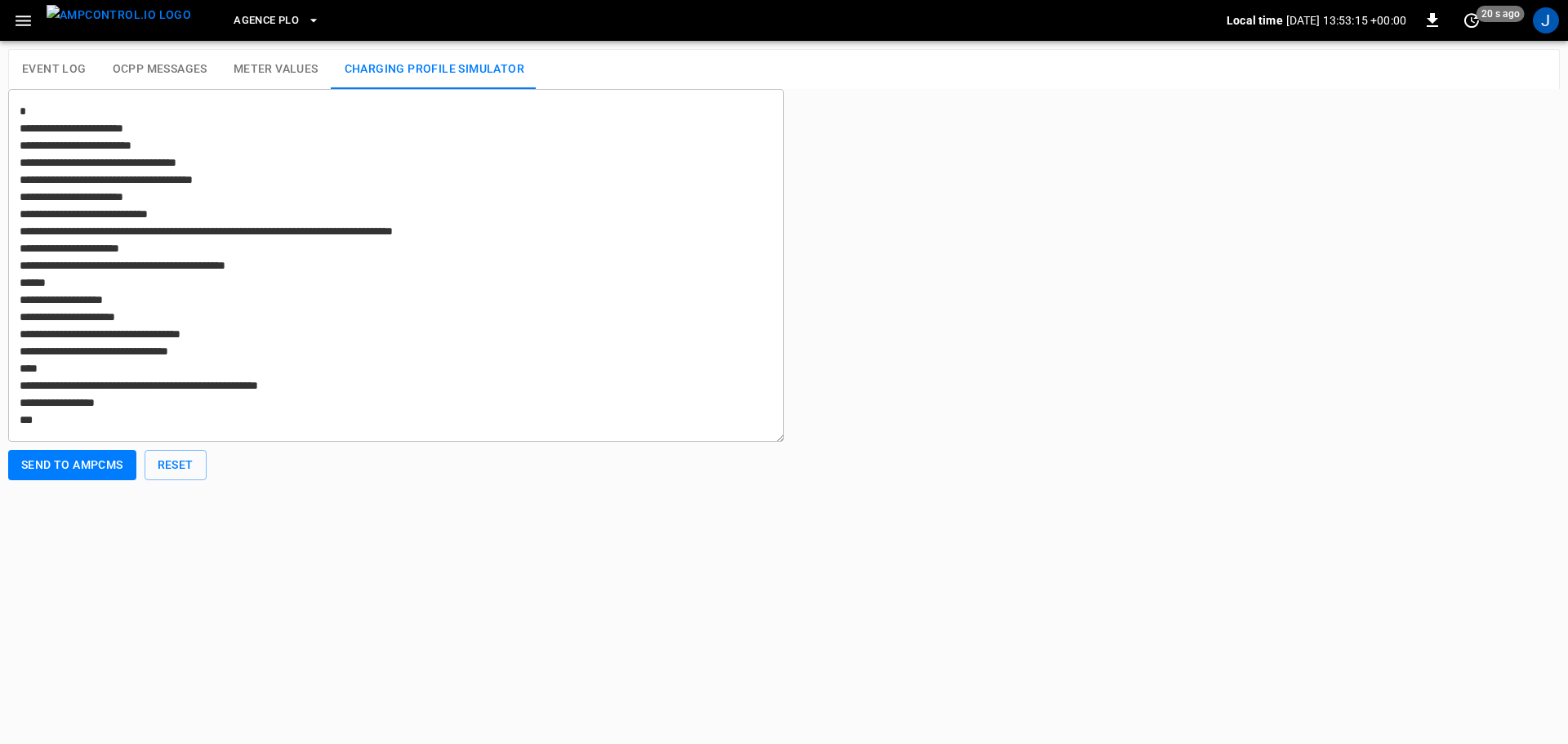
click at [47, 70] on button "Event Log" at bounding box center [54, 70] width 90 height 39
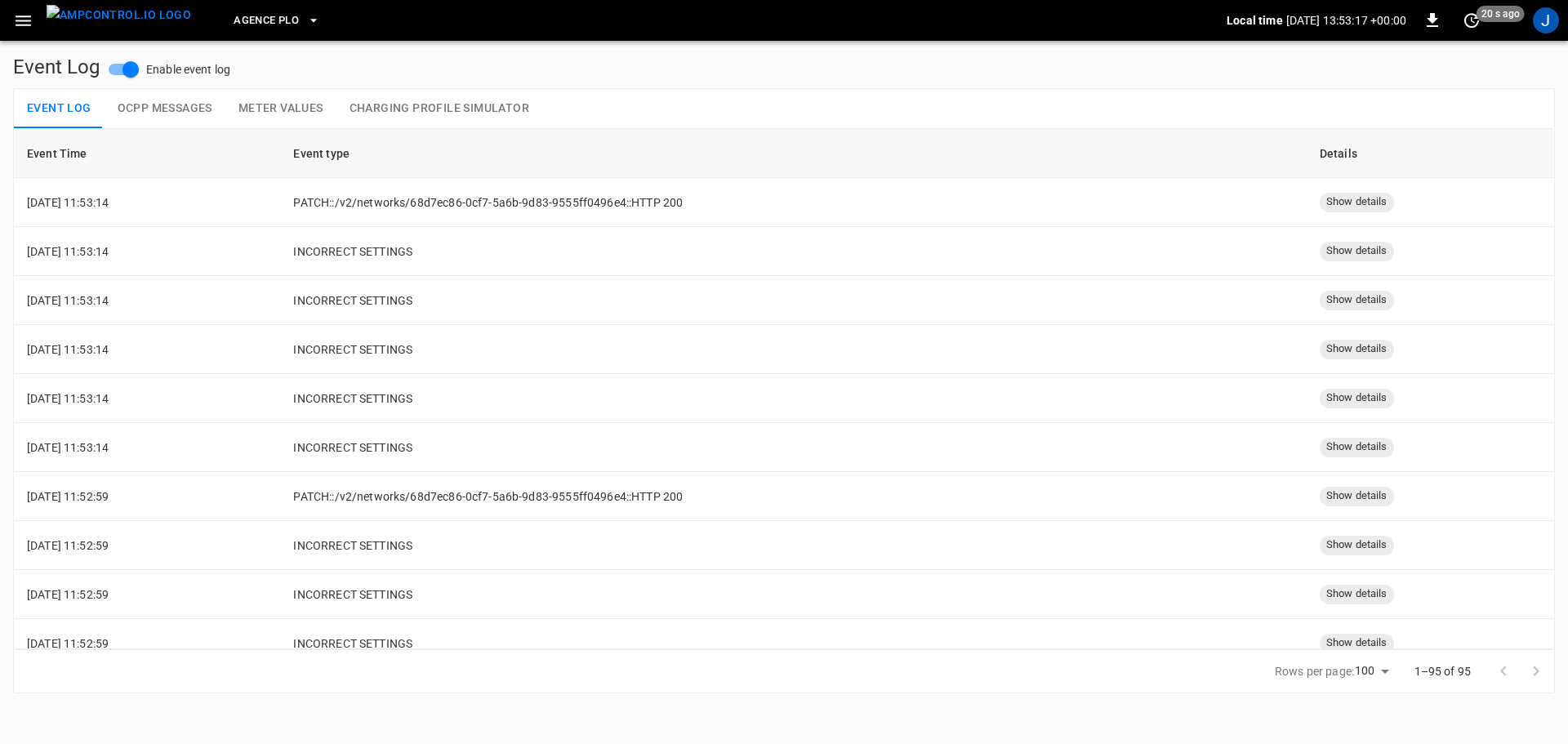
click at [19, 21] on icon "button" at bounding box center [23, 21] width 16 height 11
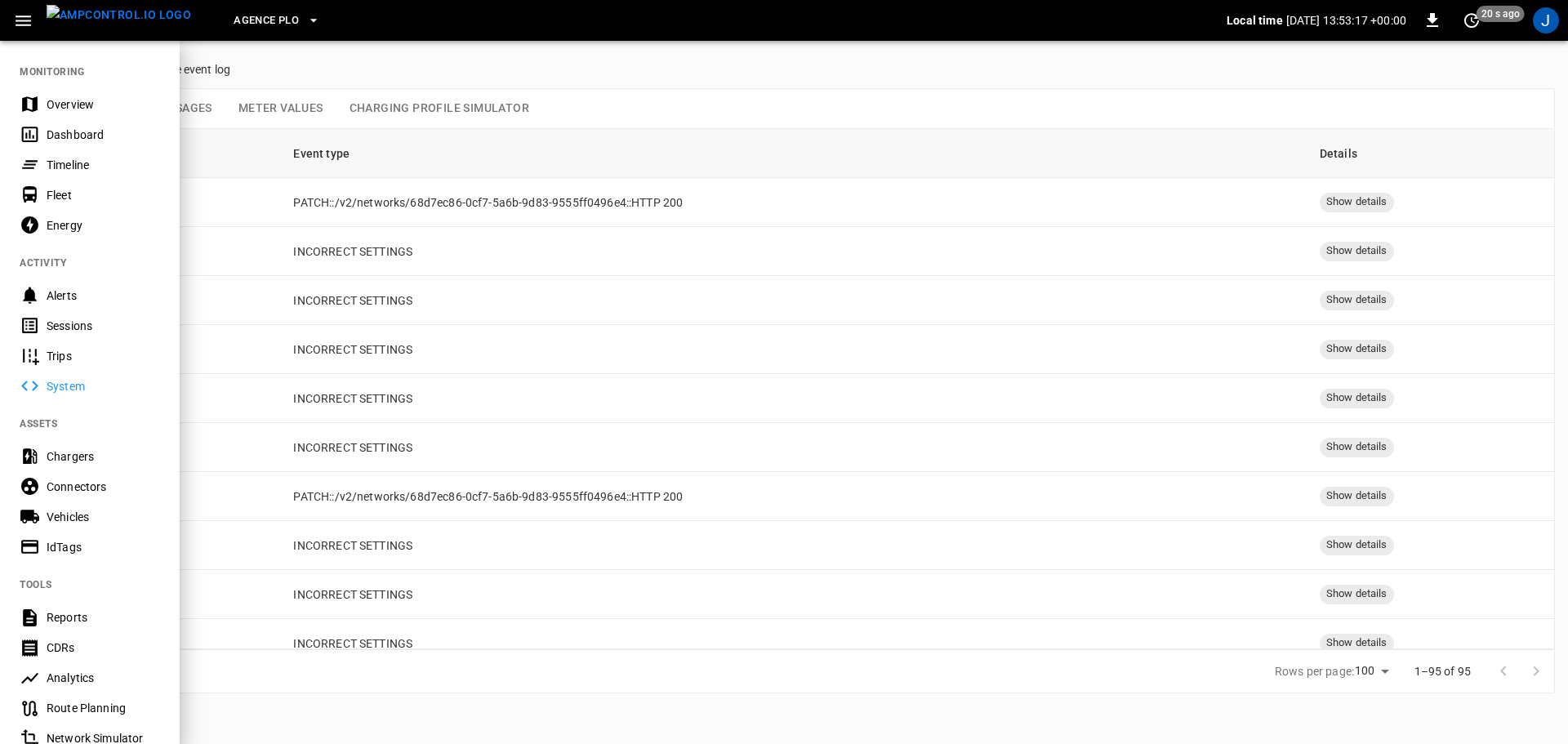
click at [93, 455] on div "Chargers" at bounding box center [104, 456] width 113 height 16
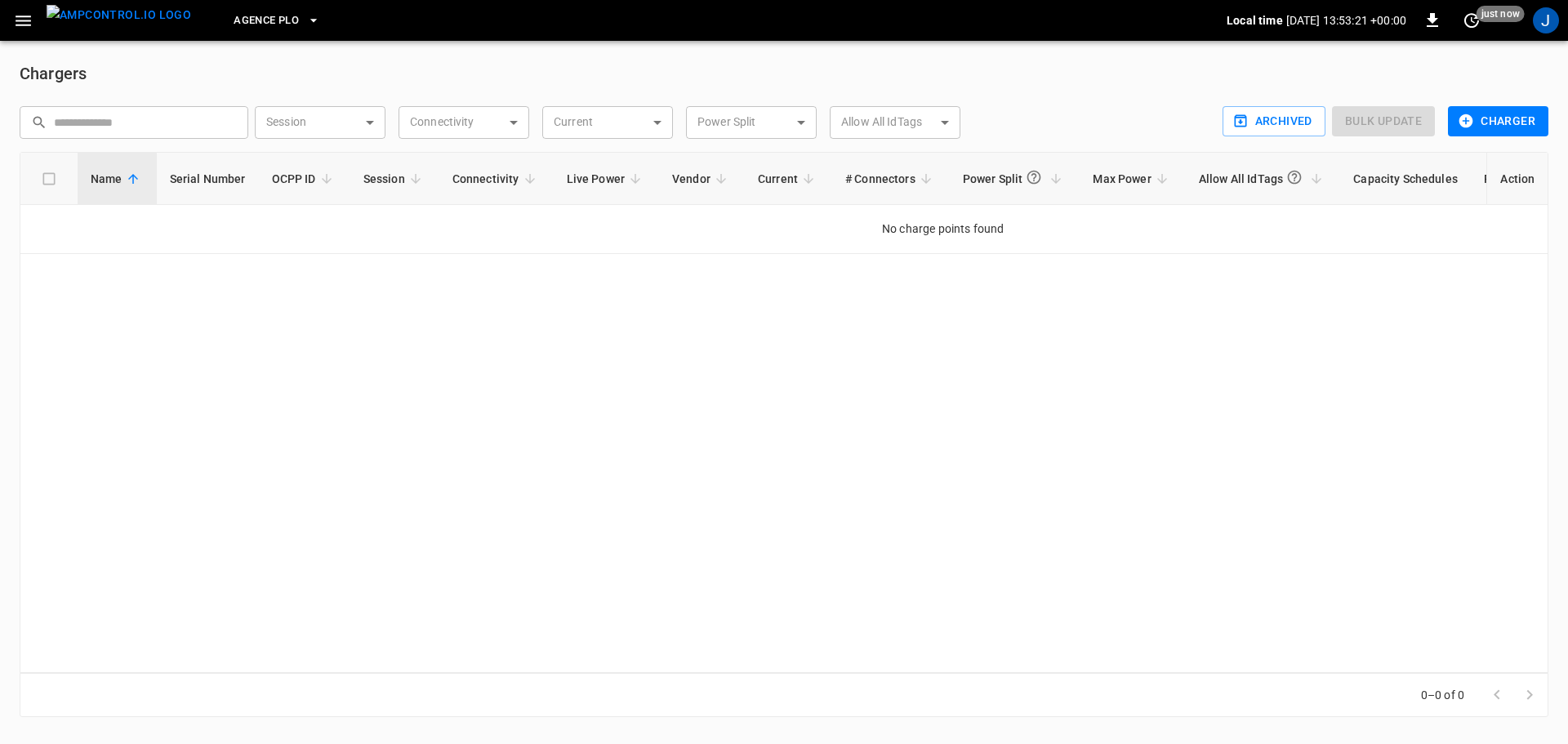
click at [262, 30] on span "Agence PLO" at bounding box center [266, 21] width 65 height 19
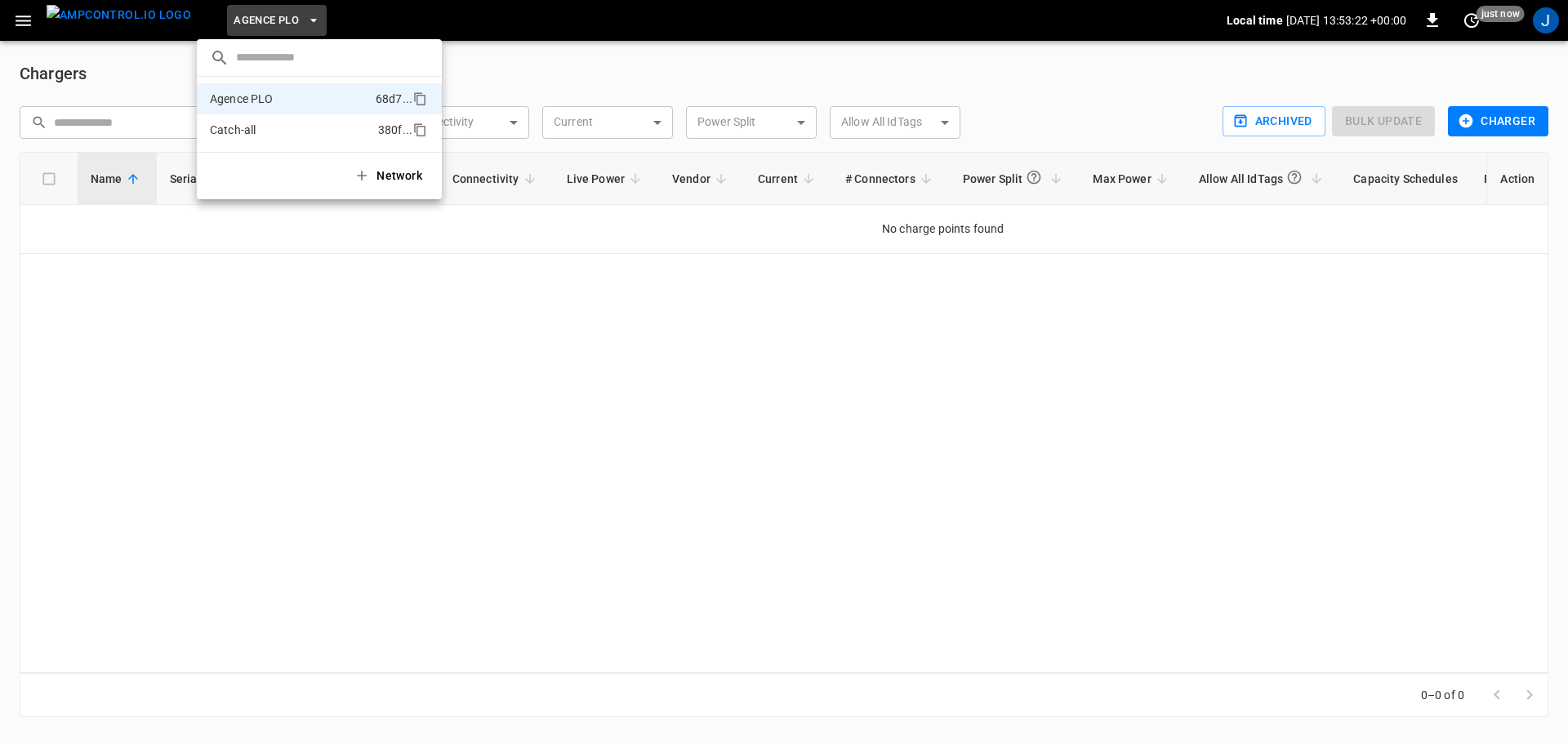
click at [249, 136] on p "Catch-all" at bounding box center [290, 130] width 162 height 16
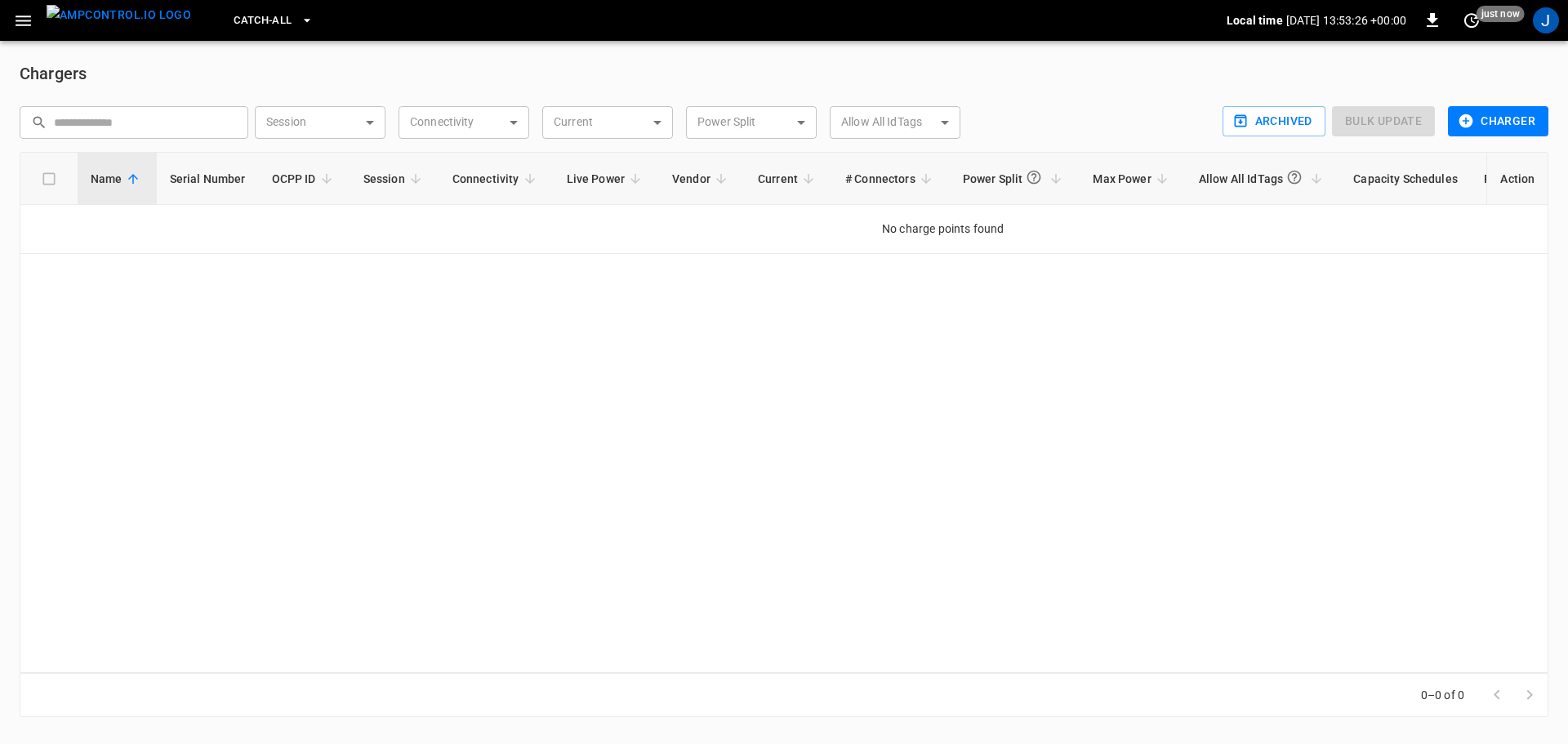
click at [43, 68] on h6 "Chargers" at bounding box center [784, 73] width 1529 height 26
click at [28, 29] on icon "button" at bounding box center [23, 21] width 21 height 21
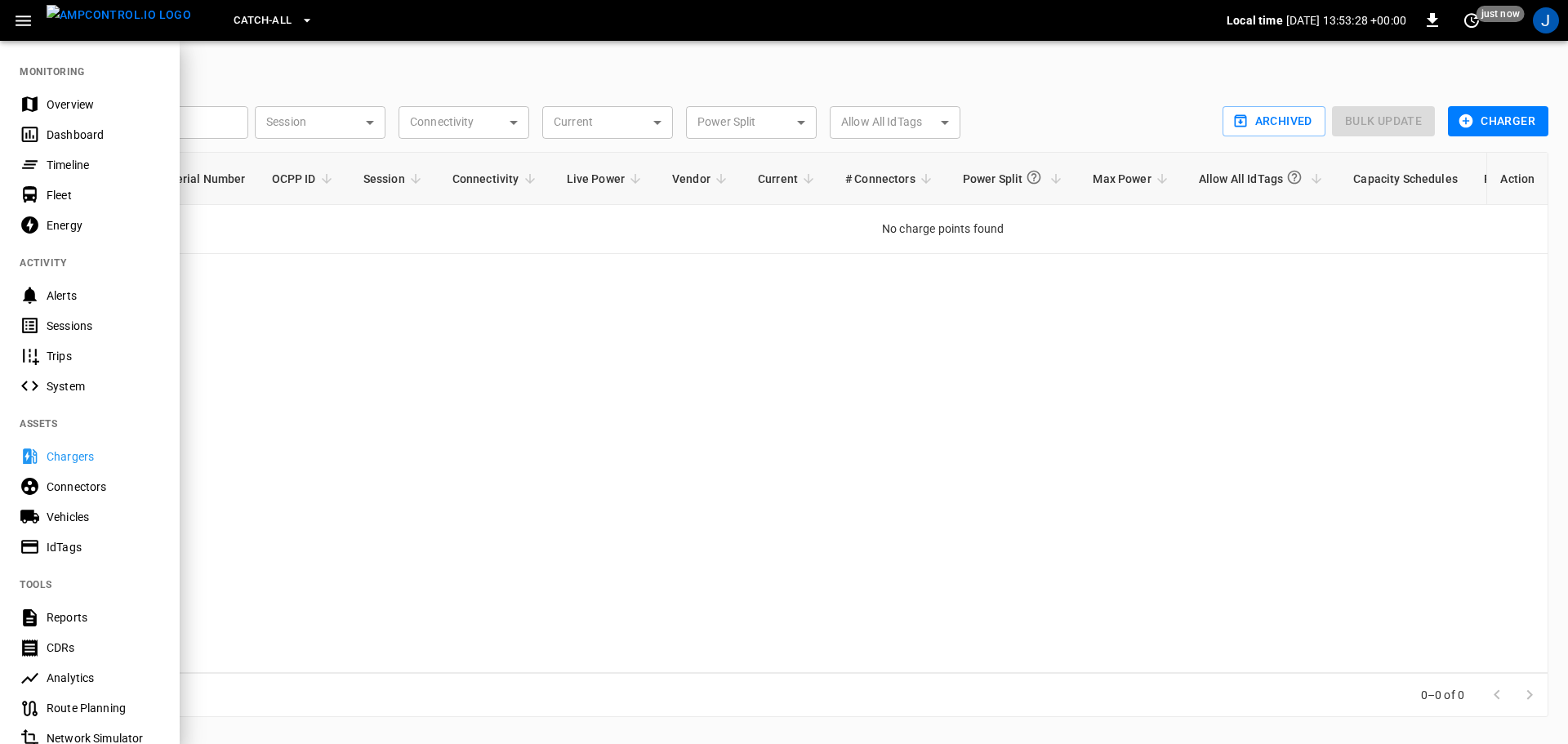
click at [104, 119] on div "Dashboard" at bounding box center [90, 134] width 179 height 30
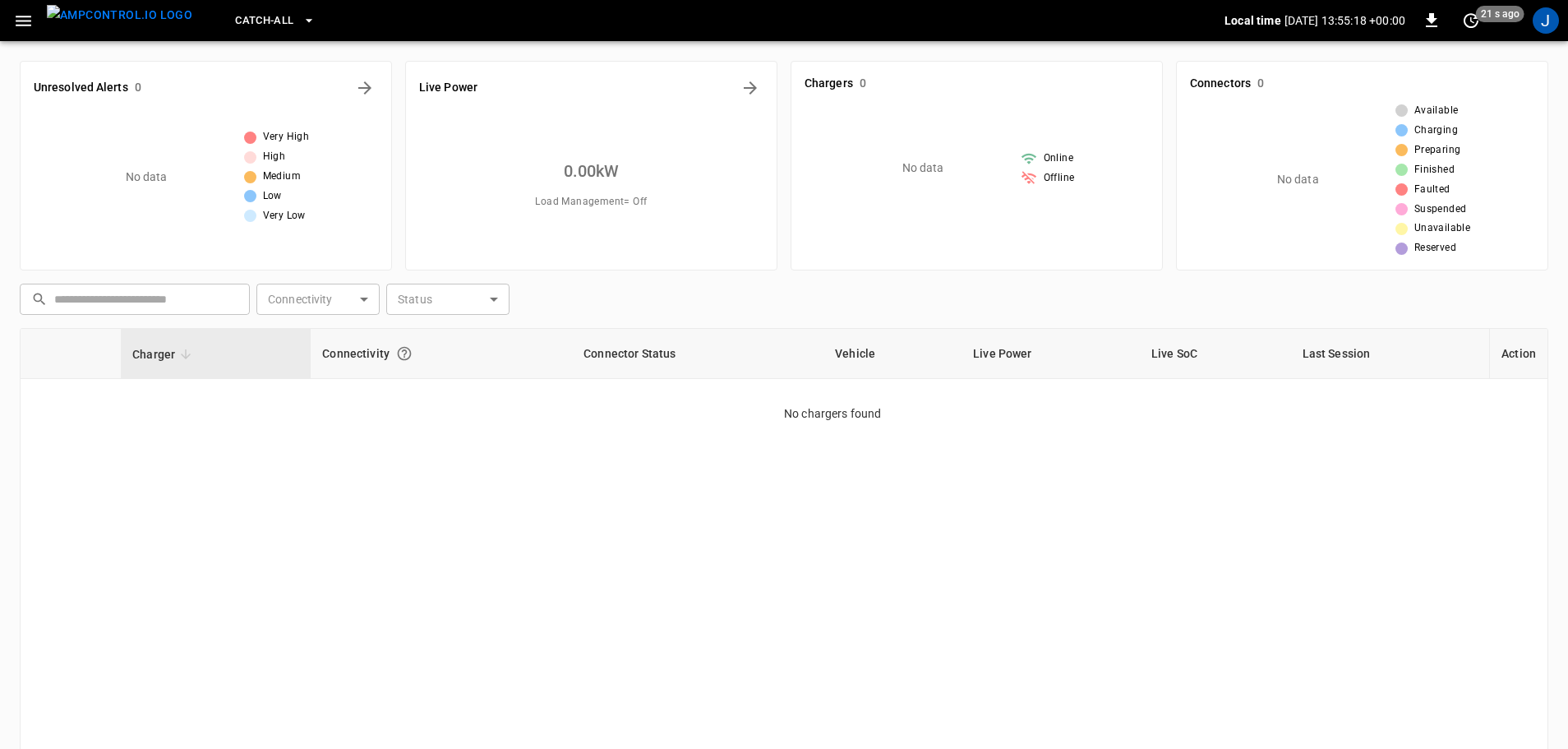
click at [244, 16] on span "Catch-all" at bounding box center [264, 21] width 59 height 19
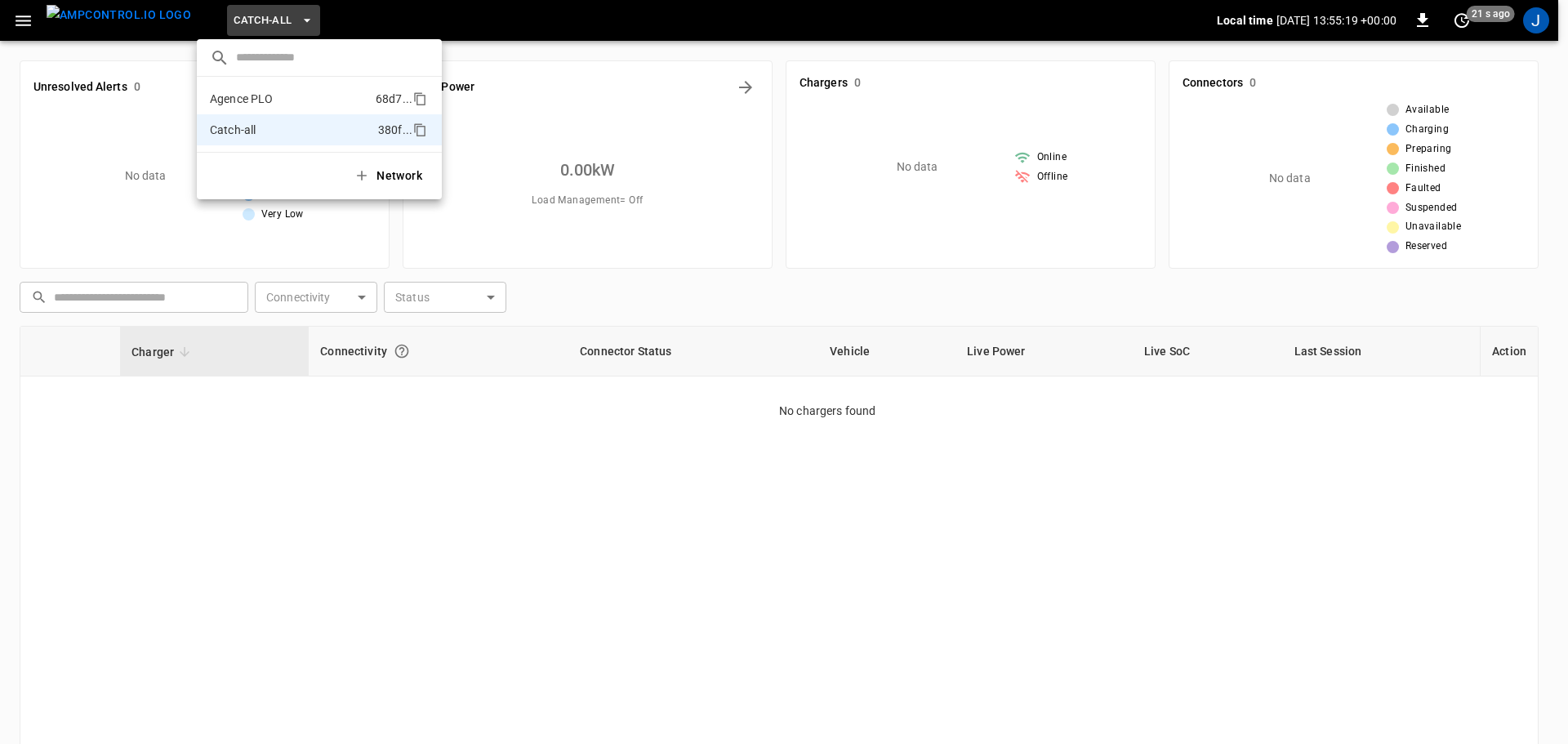
click at [255, 107] on p "Agence PLO" at bounding box center [289, 99] width 160 height 16
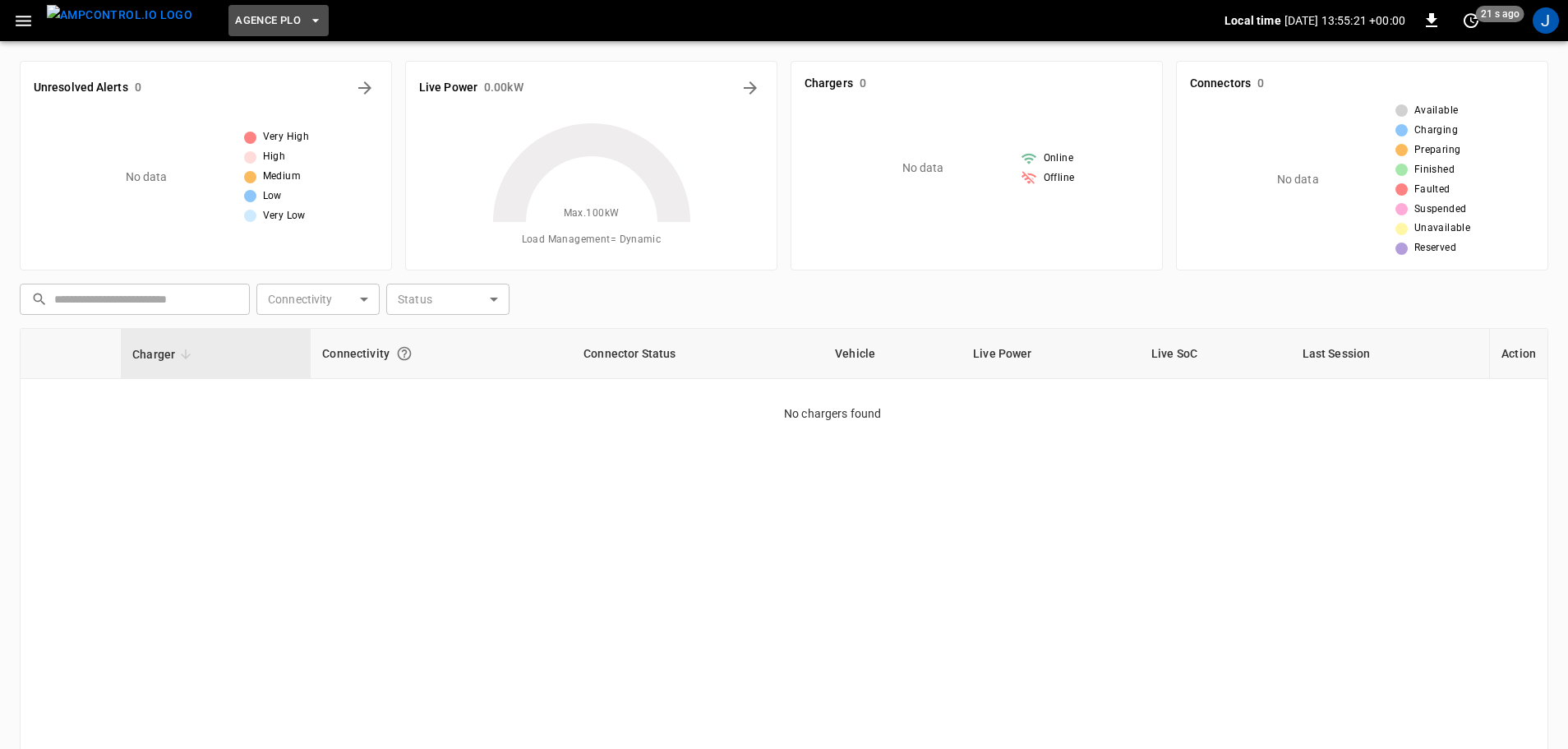
click at [235, 12] on span "Agence PLO" at bounding box center [267, 21] width 65 height 19
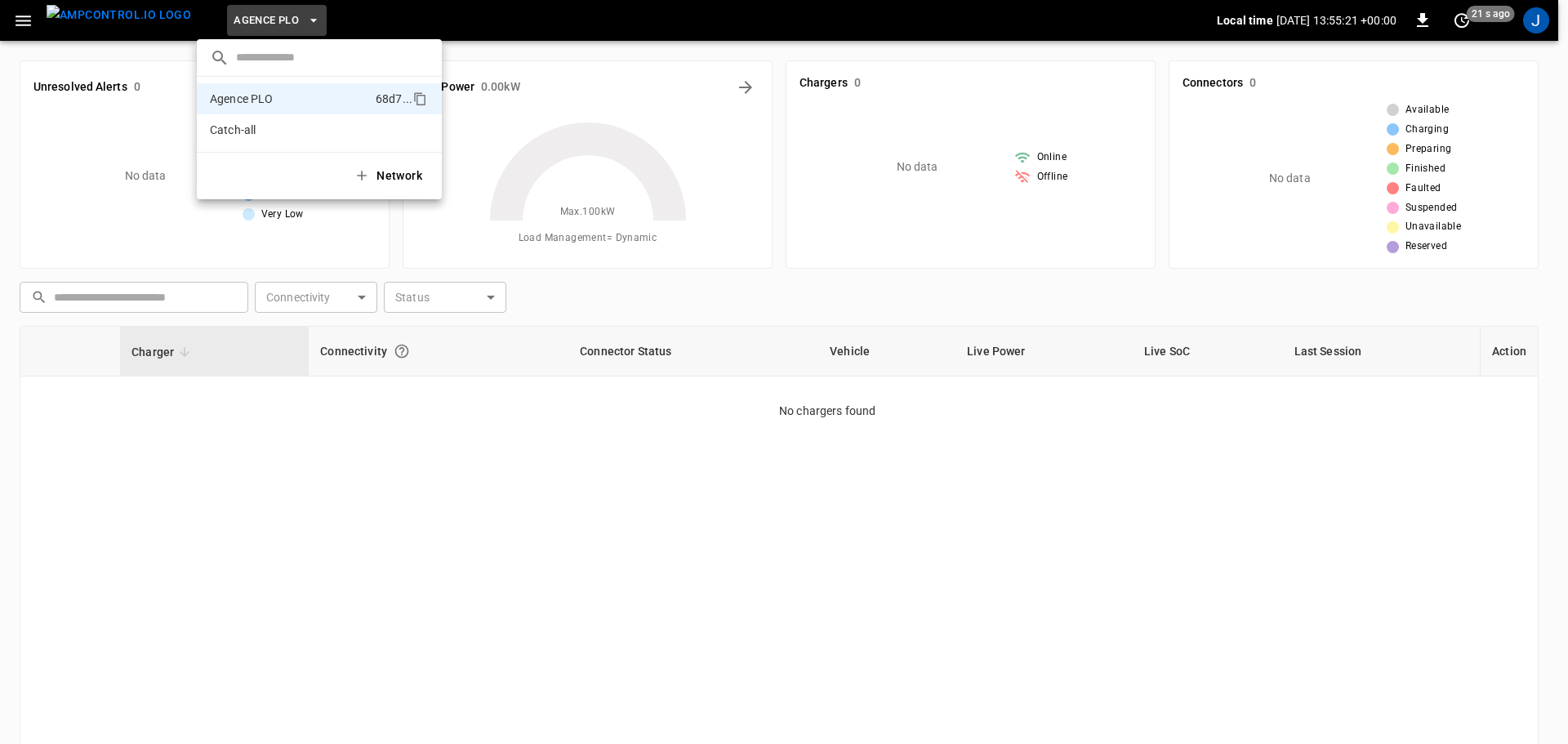
click at [229, 390] on div at bounding box center [784, 372] width 1568 height 744
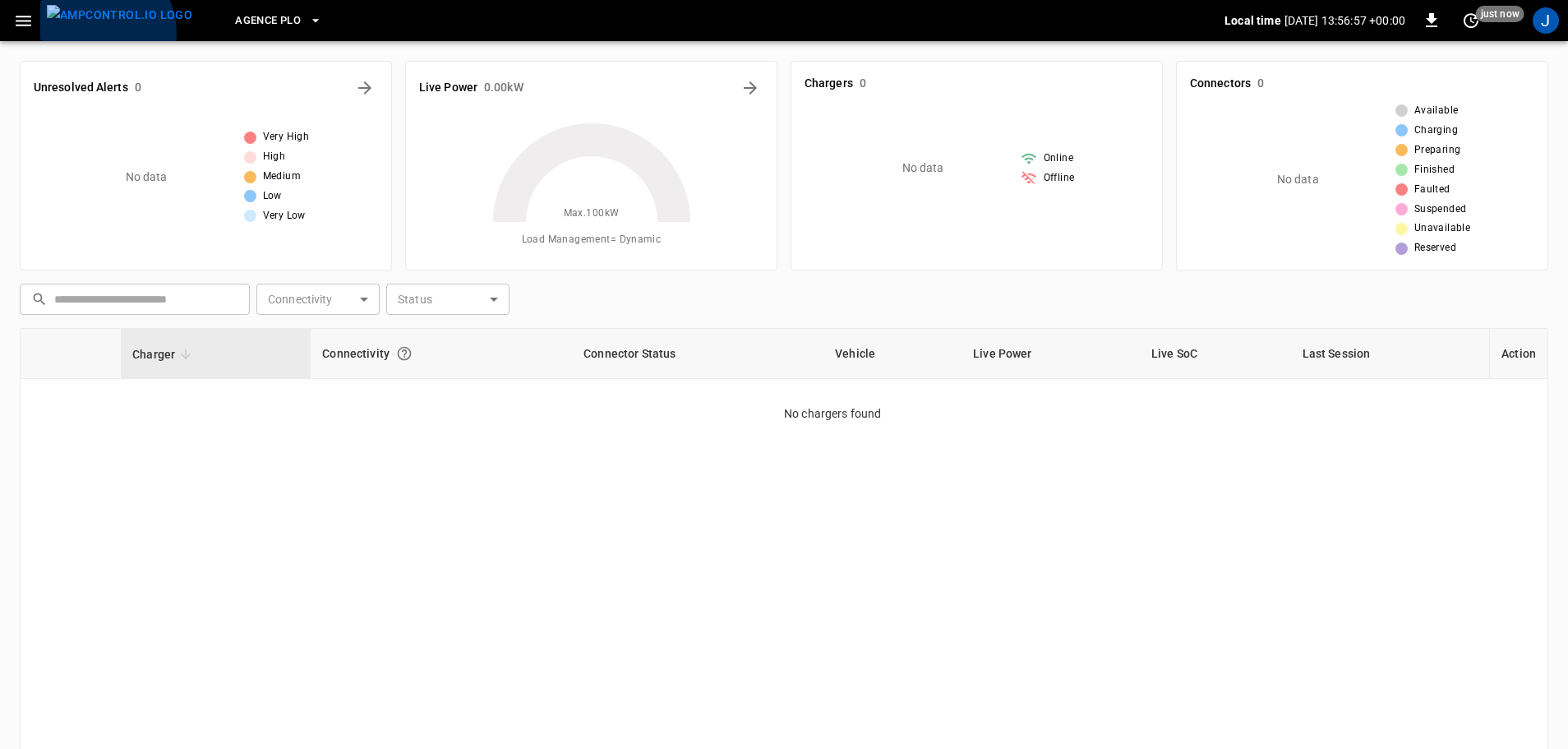
click at [95, 26] on img "menu" at bounding box center [120, 15] width 146 height 21
click at [41, 20] on button "menu" at bounding box center [120, 21] width 159 height 41
click at [30, 22] on icon "button" at bounding box center [23, 21] width 21 height 21
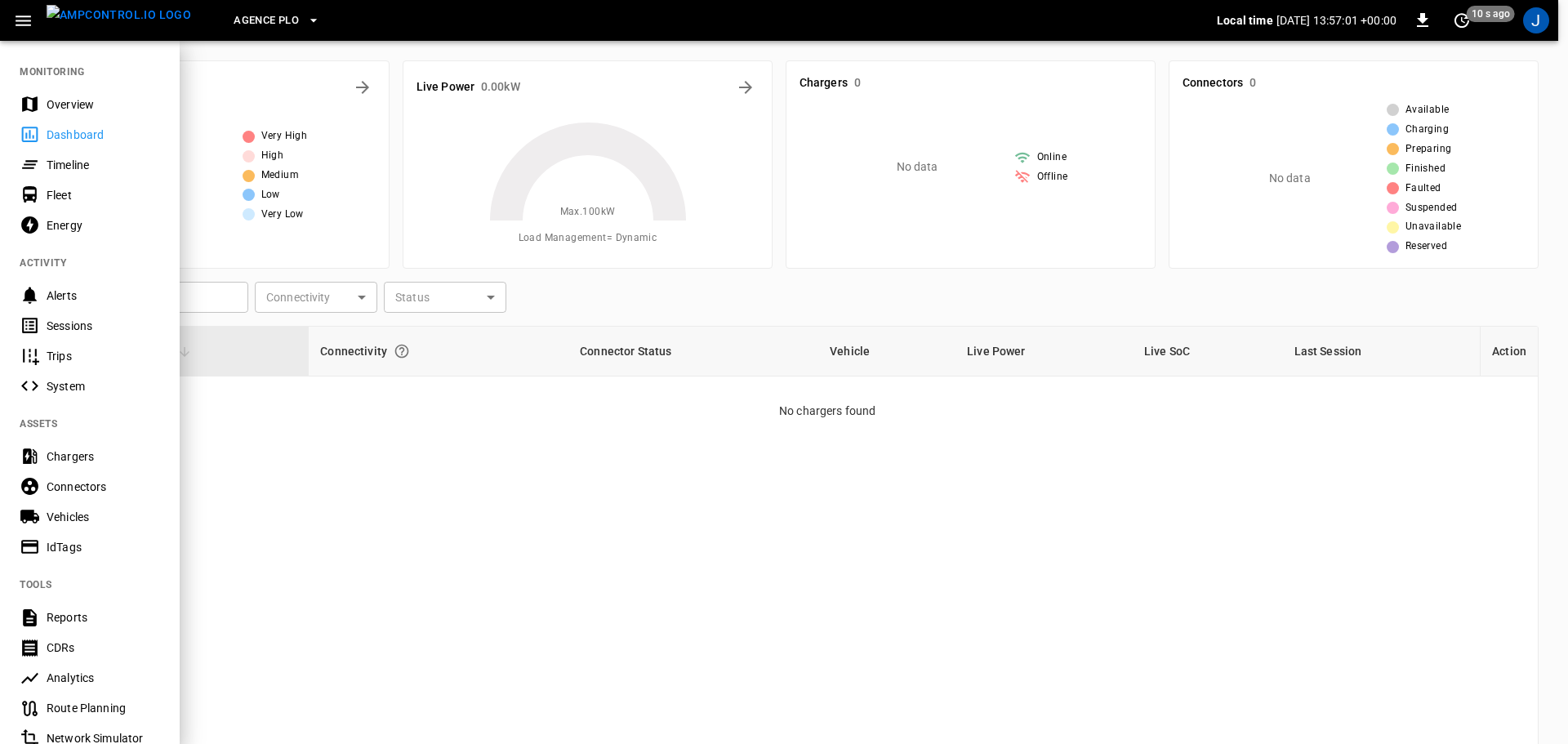
click at [78, 101] on div "Overview" at bounding box center [104, 104] width 113 height 16
